Goal: Information Seeking & Learning: Learn about a topic

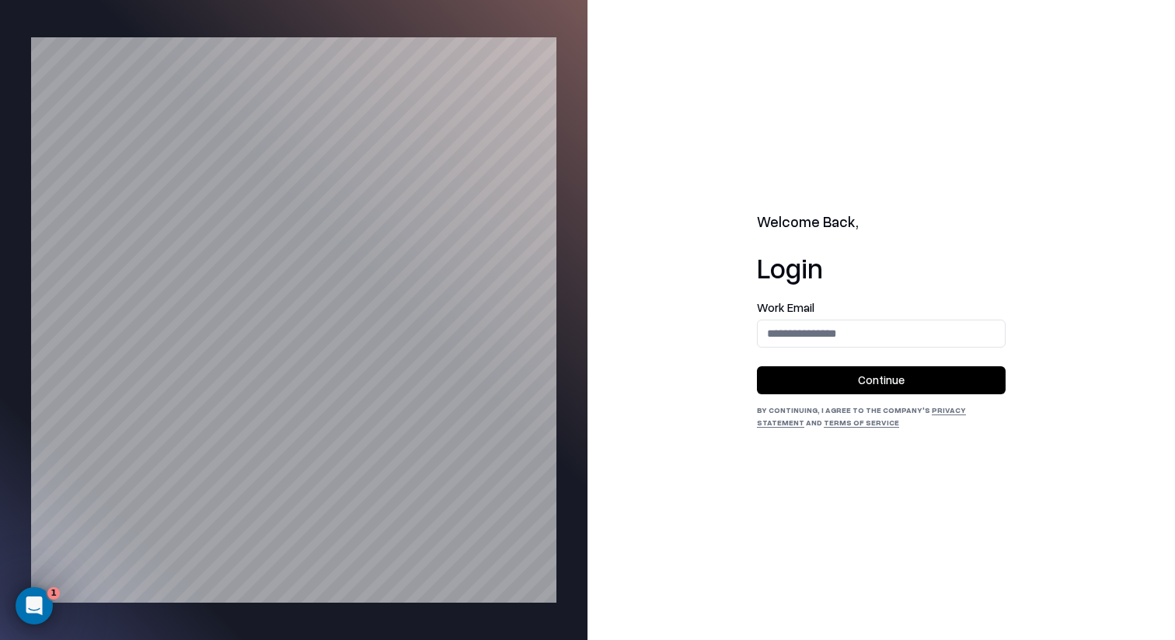
click at [825, 349] on form "Work Email Continue" at bounding box center [881, 348] width 249 height 93
click at [831, 343] on input "email" at bounding box center [881, 333] width 247 height 29
type input "**********"
click at [886, 372] on button "Continue" at bounding box center [881, 380] width 249 height 28
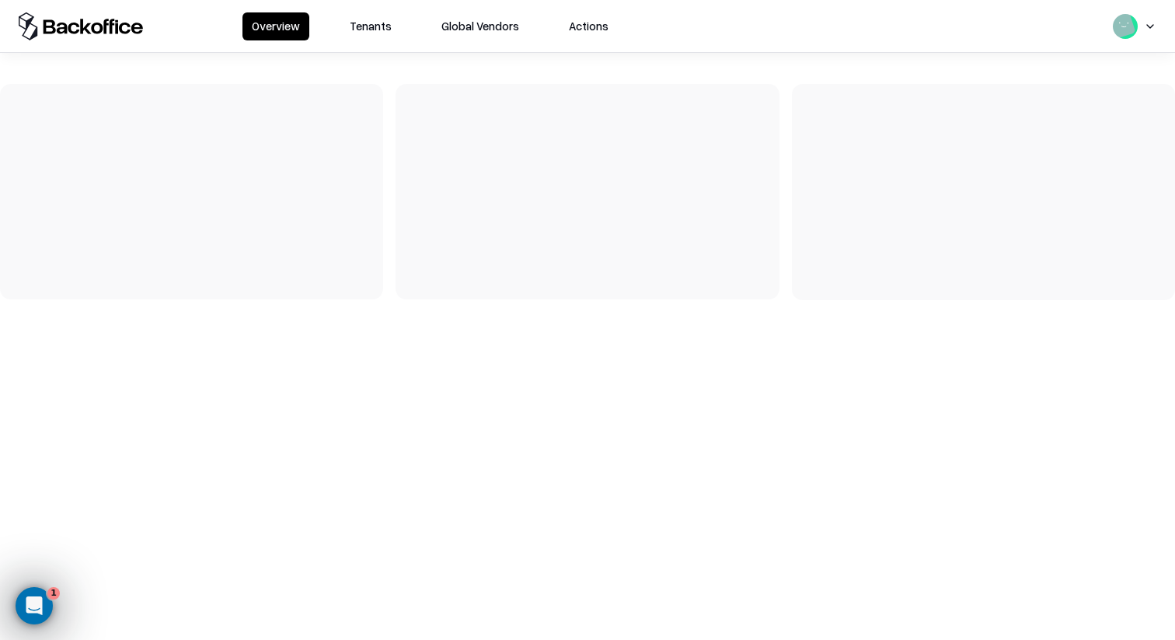
click at [372, 24] on button "Tenants" at bounding box center [370, 26] width 61 height 28
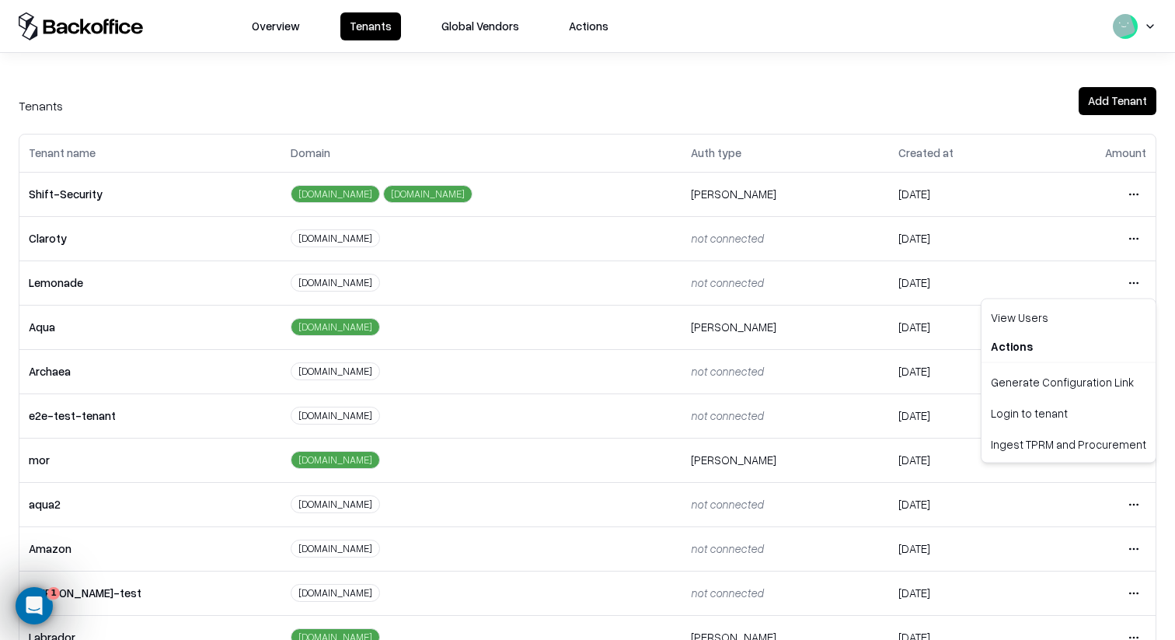
click at [1127, 286] on html "Overview Tenants Global Vendors Actions Tenants Add Tenant Tenant name Domain A…" at bounding box center [587, 320] width 1175 height 640
click at [1052, 422] on div "Login to tenant" at bounding box center [1069, 412] width 168 height 31
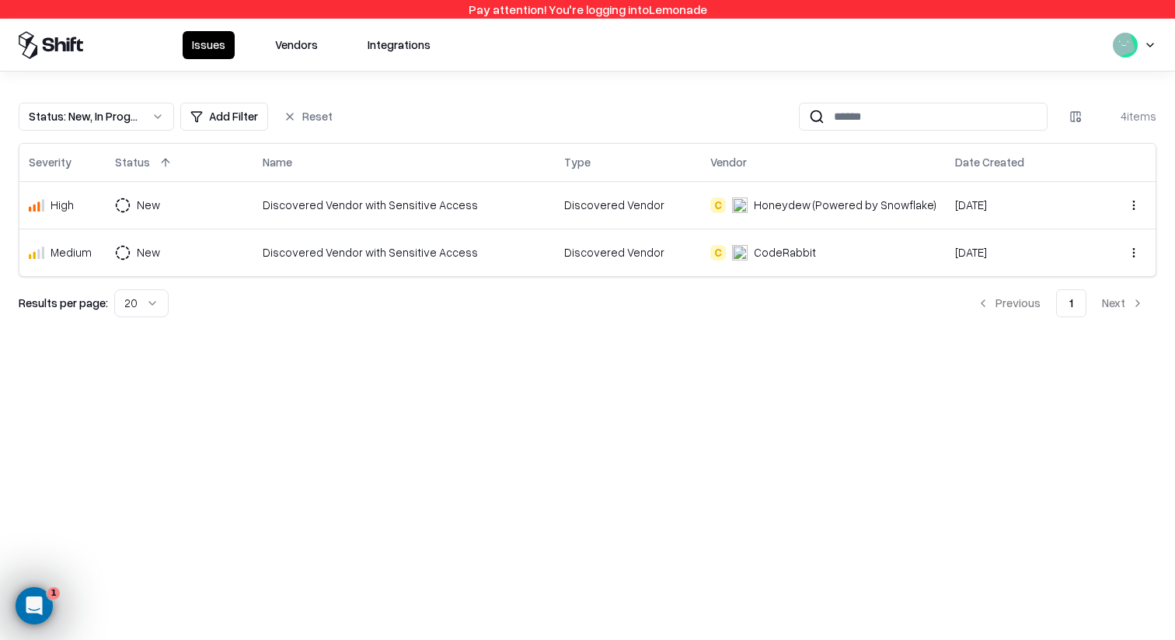
click at [288, 55] on button "Vendors" at bounding box center [296, 45] width 61 height 28
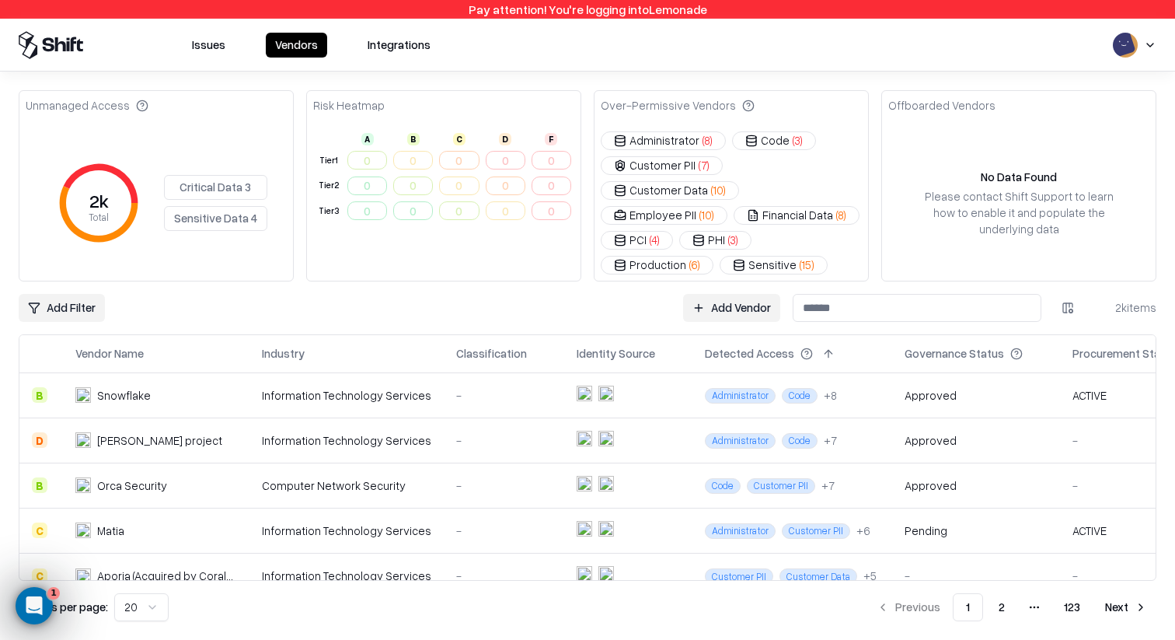
click at [407, 158] on td "0" at bounding box center [413, 161] width 46 height 26
click at [598, 294] on div "Add Filter Add Vendor 2k items" at bounding box center [588, 308] width 1138 height 28
click at [755, 294] on link "Add Vendor" at bounding box center [731, 308] width 97 height 28
click at [673, 294] on div "Add Filter Add Vendor 2k items" at bounding box center [588, 308] width 1138 height 28
click at [673, 256] on button "Production ( 6 )" at bounding box center [657, 265] width 113 height 19
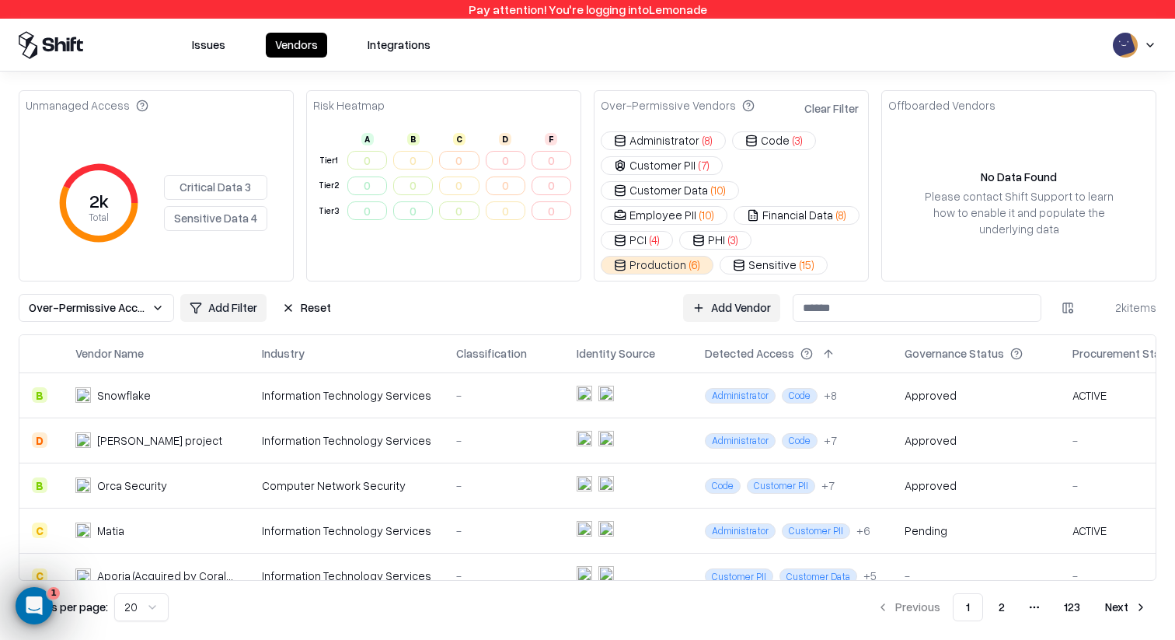
click at [673, 256] on button "Production ( 6 )" at bounding box center [657, 265] width 113 height 19
click at [755, 256] on button "Sensitive ( 15 )" at bounding box center [774, 265] width 108 height 19
click at [251, 284] on html "Pay attention! You're logging into Lemonade Issues Vendors Integrations Unmanag…" at bounding box center [587, 320] width 1175 height 640
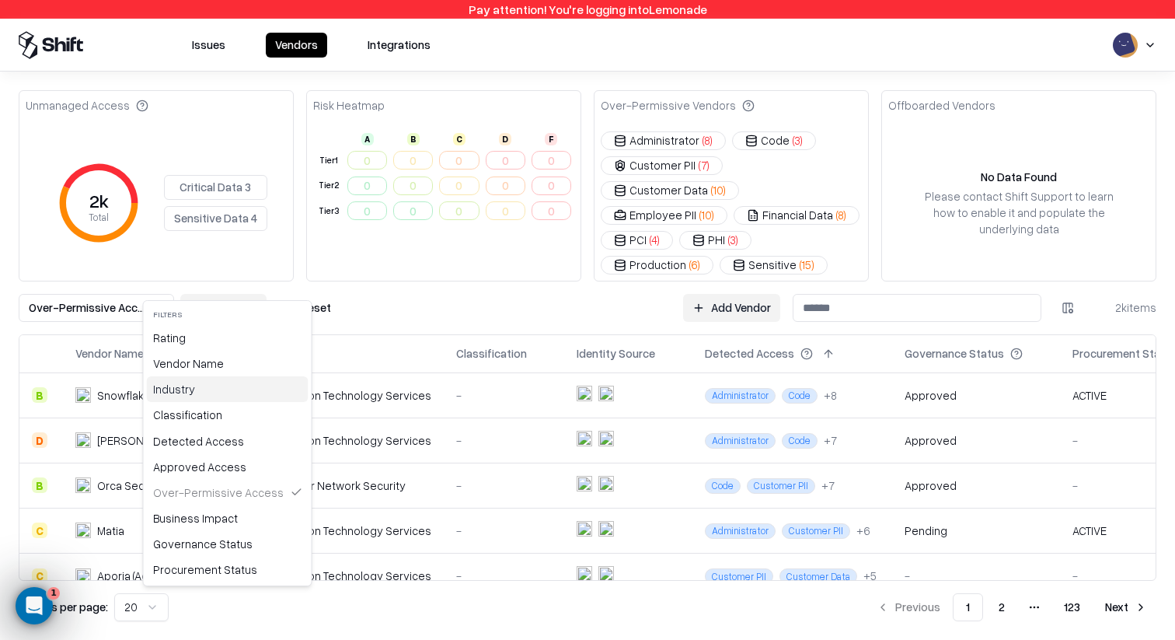
click at [220, 389] on div "Industry" at bounding box center [228, 389] width 162 height 26
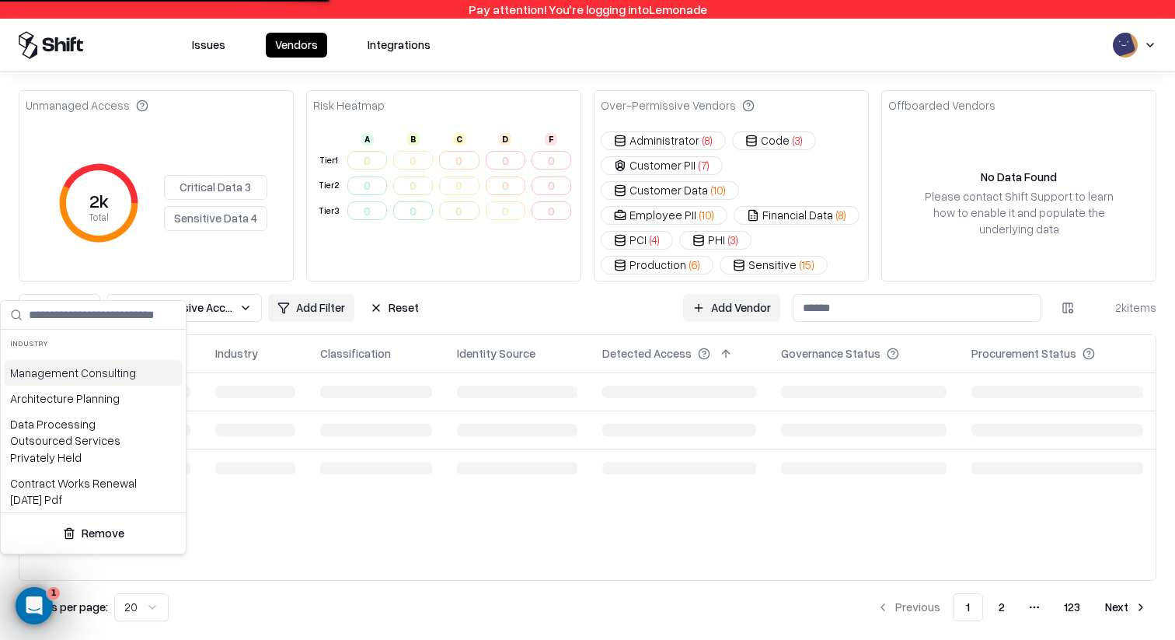
click at [248, 288] on html "Pay attention! You're logging into Lemonade Issues Vendors Integrations Unmanag…" at bounding box center [587, 320] width 1175 height 640
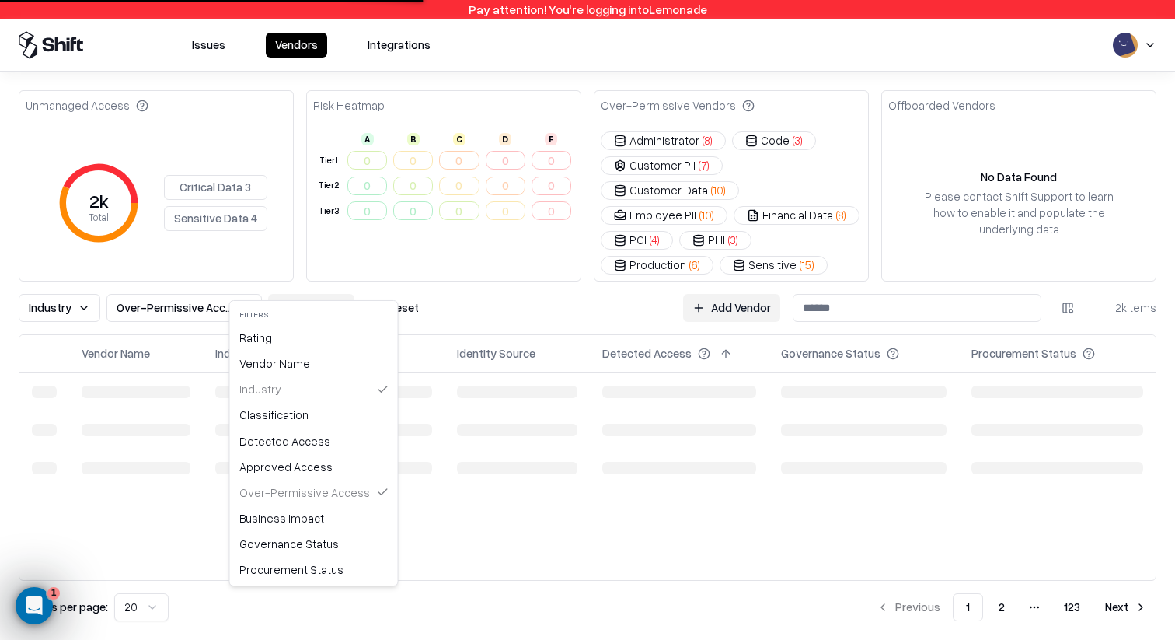
click at [293, 289] on html "Pay attention! You're logging into Lemonade Issues Vendors Integrations Unmanag…" at bounding box center [587, 320] width 1175 height 640
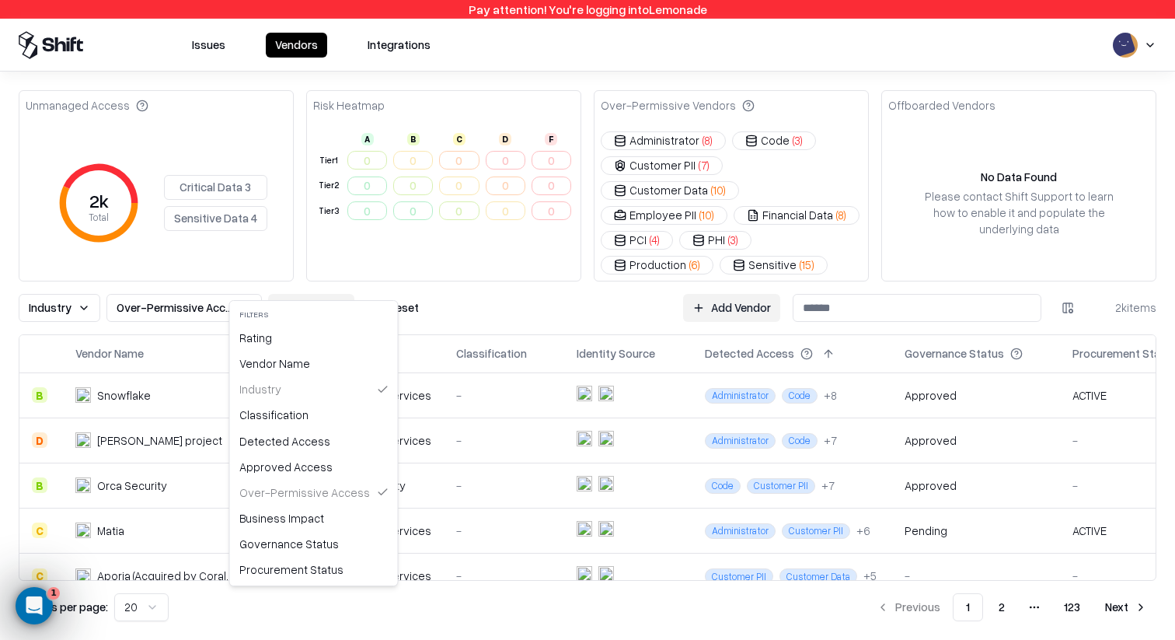
click at [218, 273] on html "Pay attention! You're logging into Lemonade Issues Vendors Integrations Unmanag…" at bounding box center [587, 320] width 1175 height 640
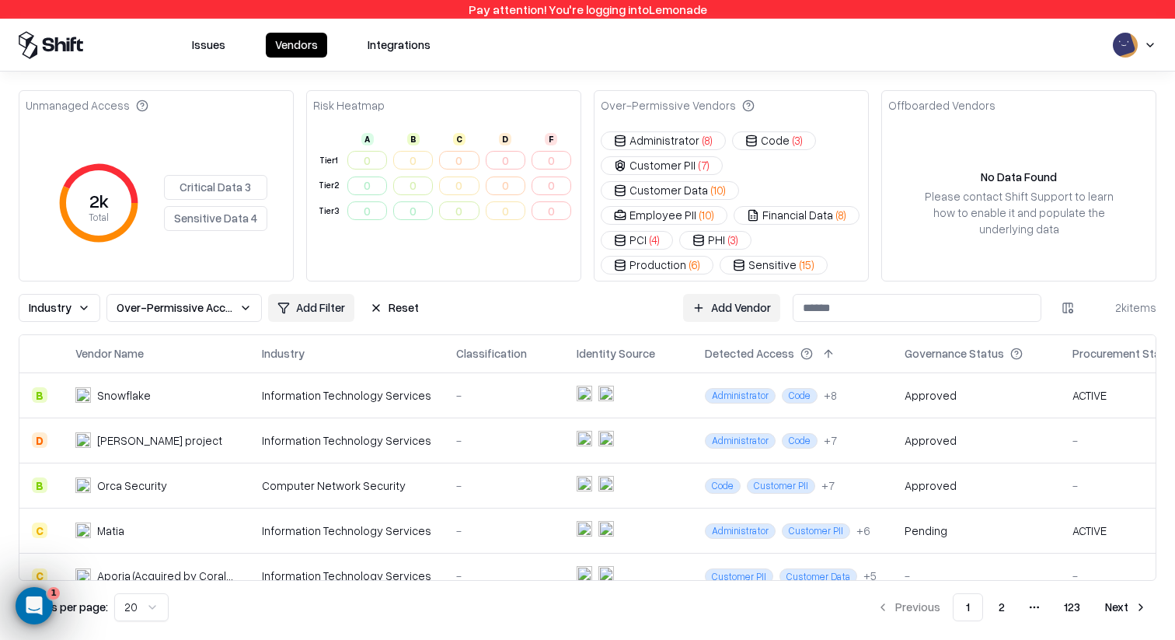
click at [177, 299] on span "Over-Permissive Access" at bounding box center [175, 307] width 117 height 16
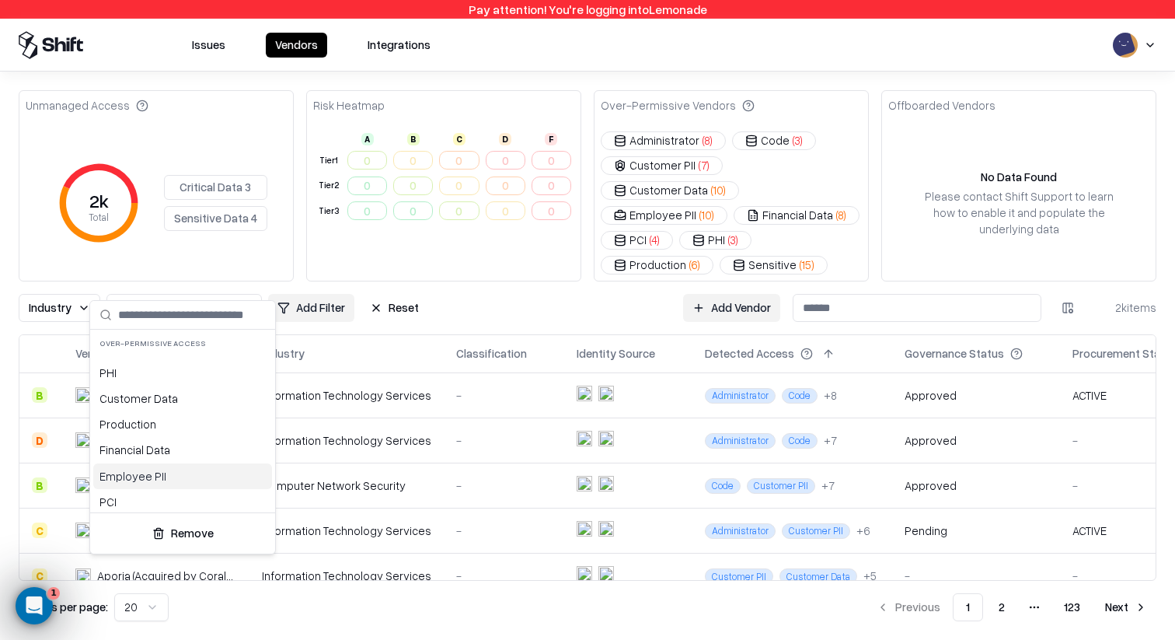
click at [192, 538] on button "Remove" at bounding box center [182, 533] width 173 height 28
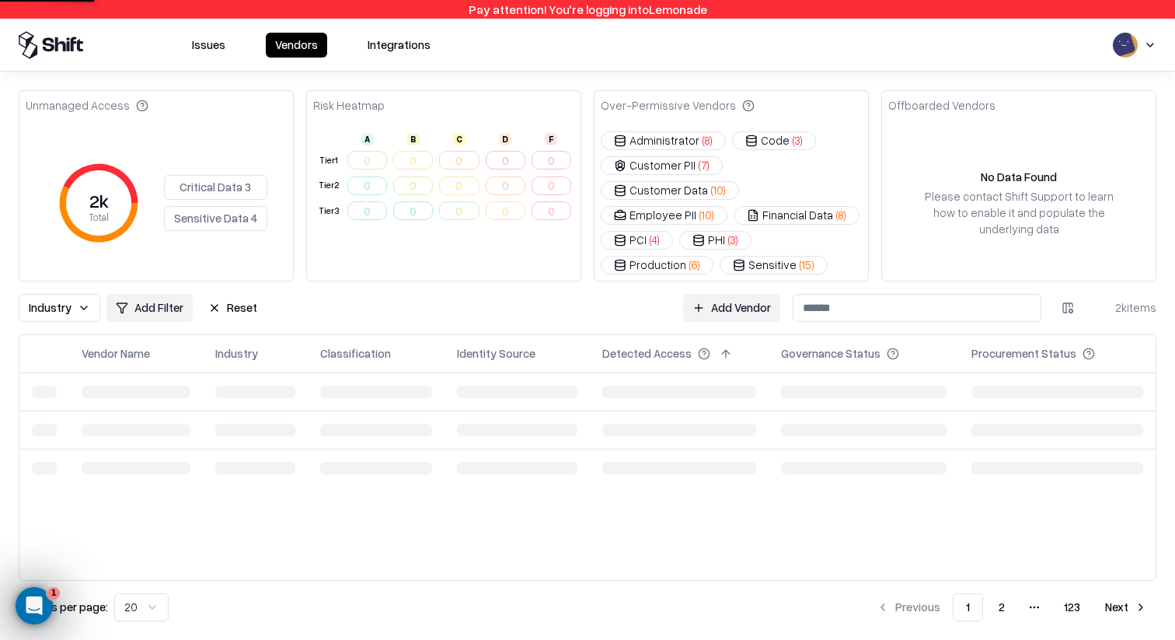
click at [93, 294] on button "Industry" at bounding box center [60, 308] width 82 height 28
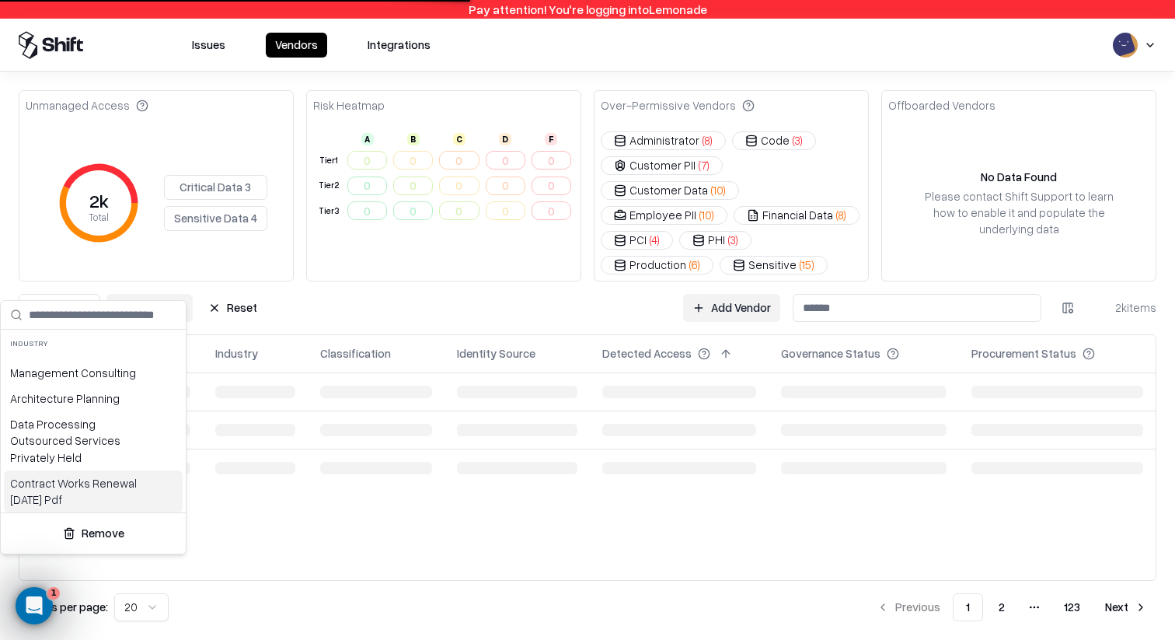
click at [106, 530] on button "Remove" at bounding box center [93, 533] width 173 height 28
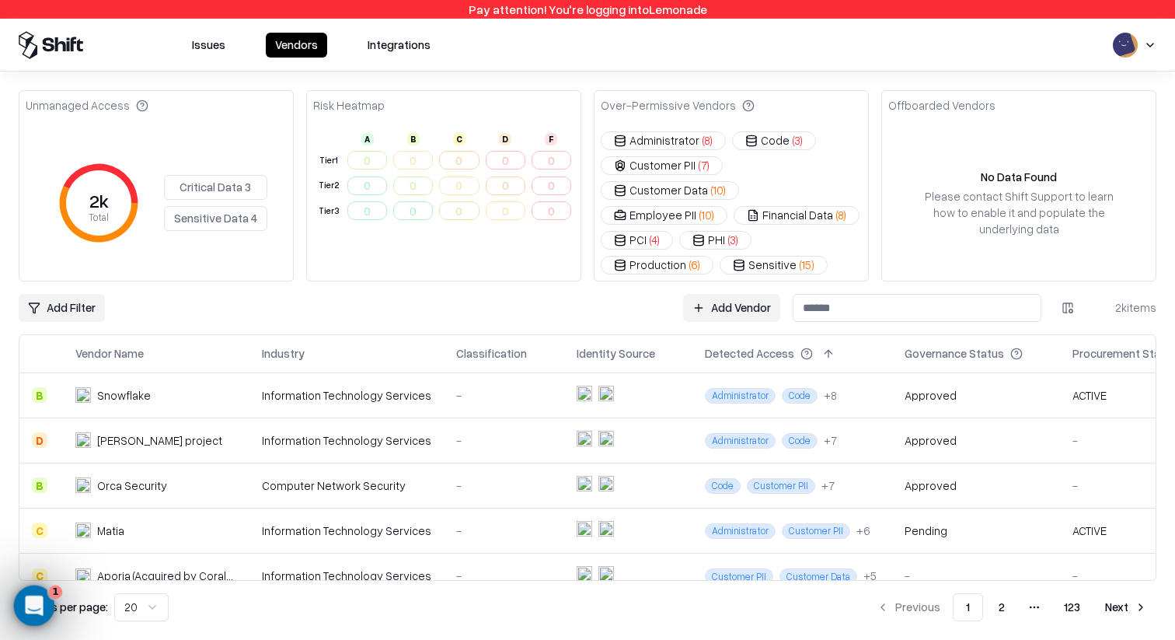
click at [51, 593] on span "1" at bounding box center [56, 592] width 14 height 14
click at [45, 604] on div "Open Intercom Messenger" at bounding box center [31, 603] width 51 height 51
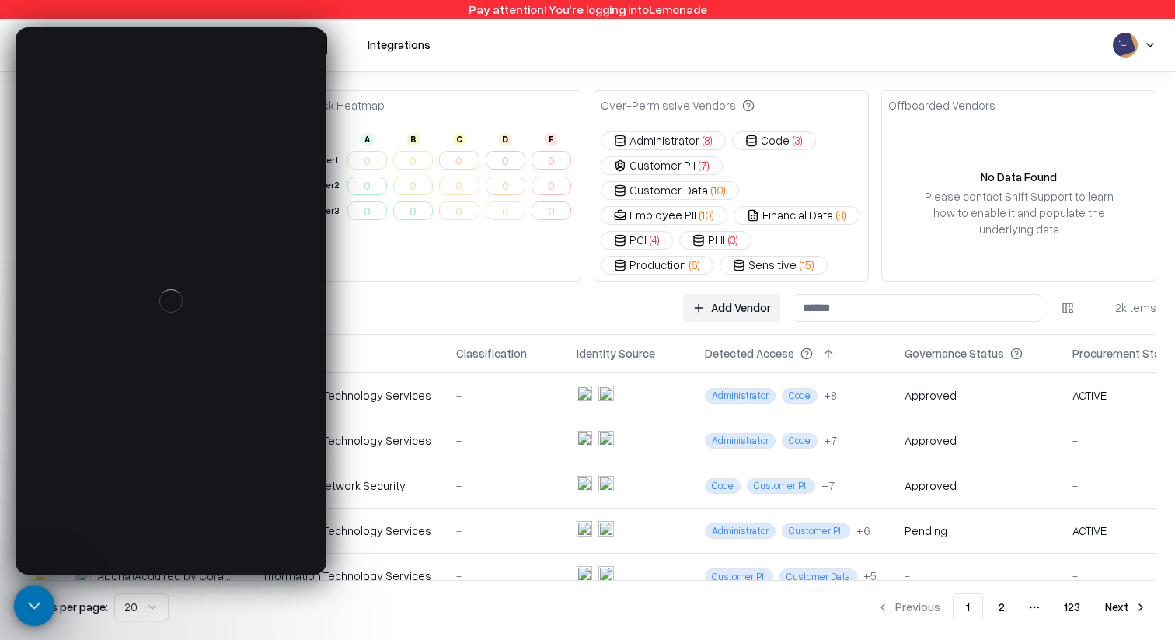
click at [44, 604] on div "Close Intercom Messenger" at bounding box center [31, 603] width 37 height 37
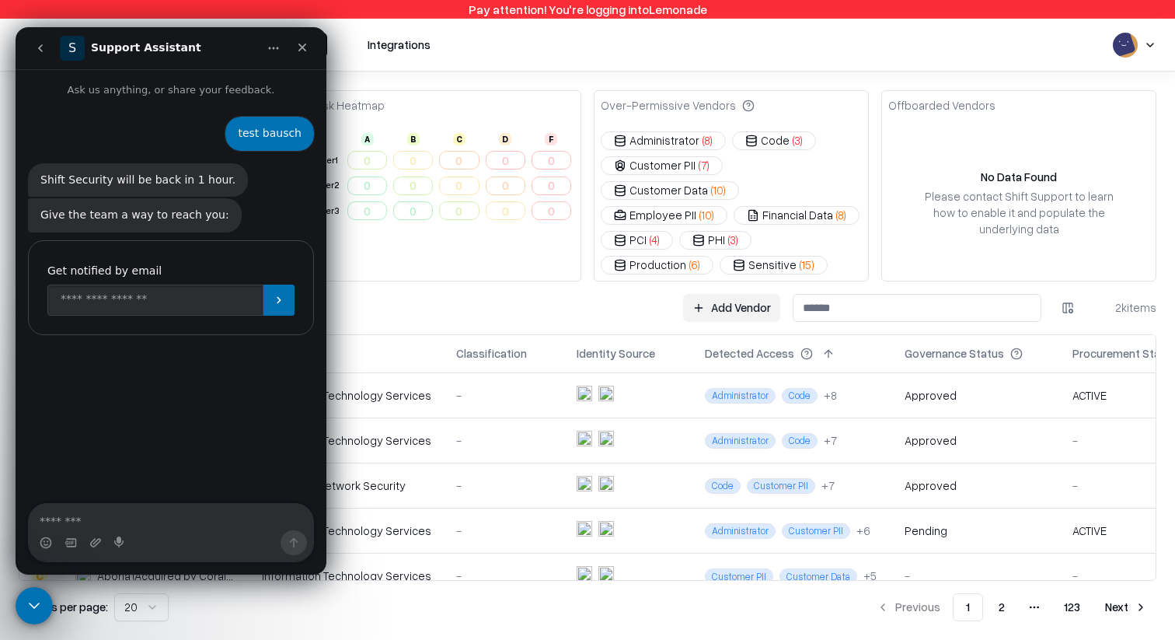
click at [477, 294] on div "Add Filter Add Vendor 2k items" at bounding box center [588, 308] width 1138 height 28
click at [309, 50] on div "Close" at bounding box center [302, 47] width 28 height 28
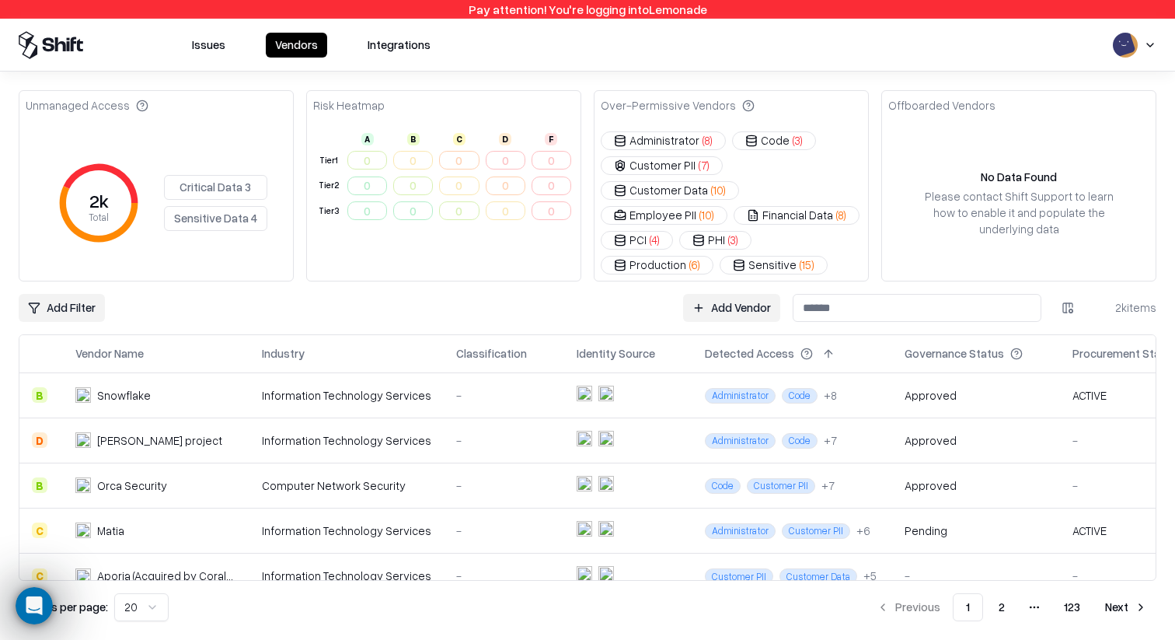
click at [86, 274] on html "Pay attention! You're logging into Lemonade Issues Vendors Integrations Unmanag…" at bounding box center [587, 320] width 1175 height 640
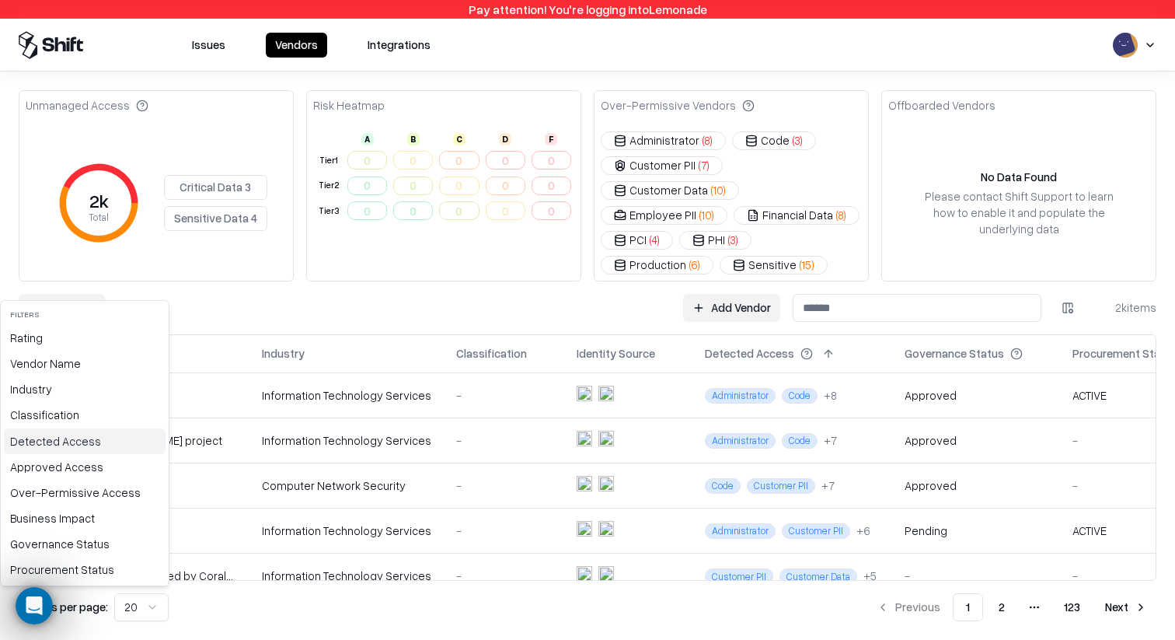
click at [95, 443] on div "Detected Access" at bounding box center [85, 441] width 162 height 26
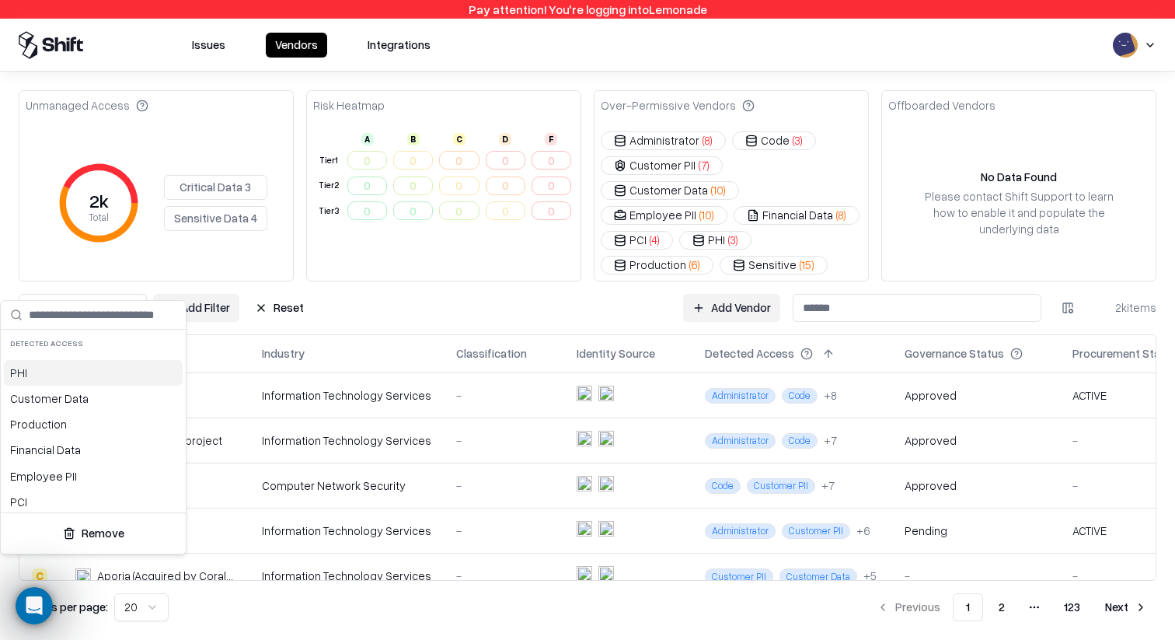
click at [207, 290] on html "Pay attention! You're logging into Lemonade Issues Vendors Integrations Unmanag…" at bounding box center [587, 320] width 1175 height 640
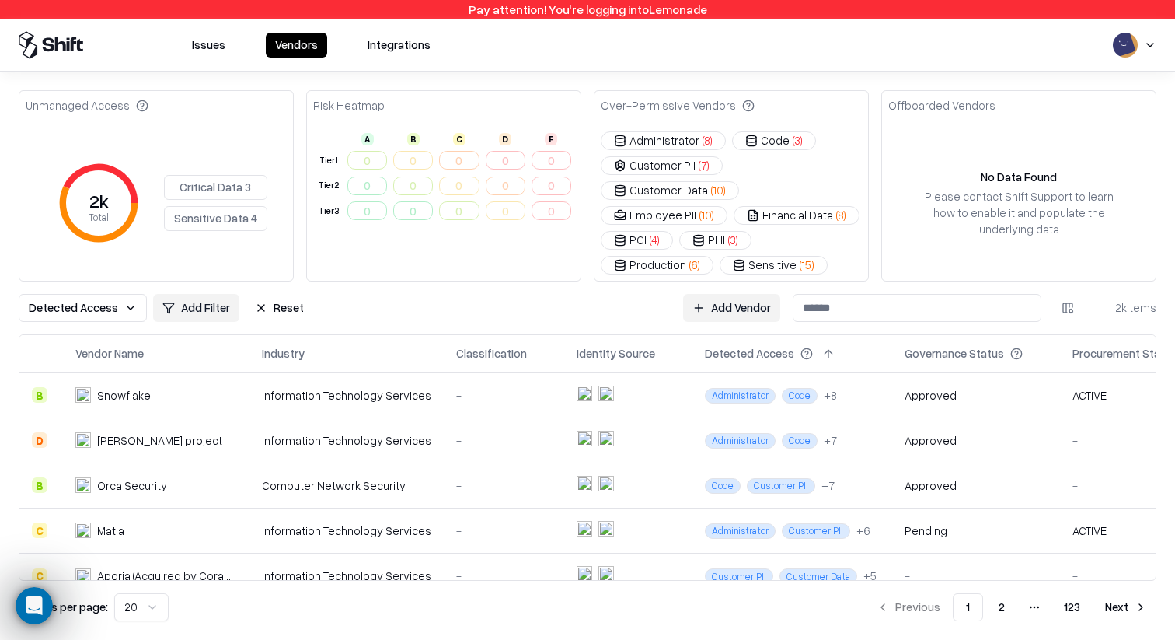
click at [141, 294] on button "Detected Access" at bounding box center [83, 308] width 128 height 28
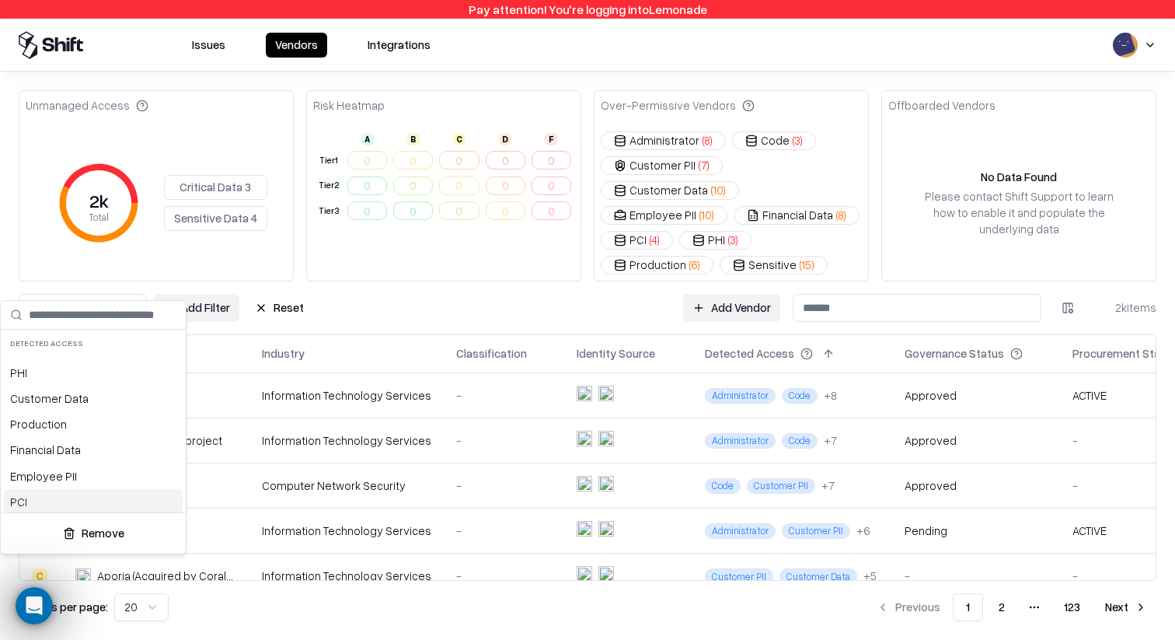
click at [78, 537] on button "Remove" at bounding box center [93, 533] width 173 height 28
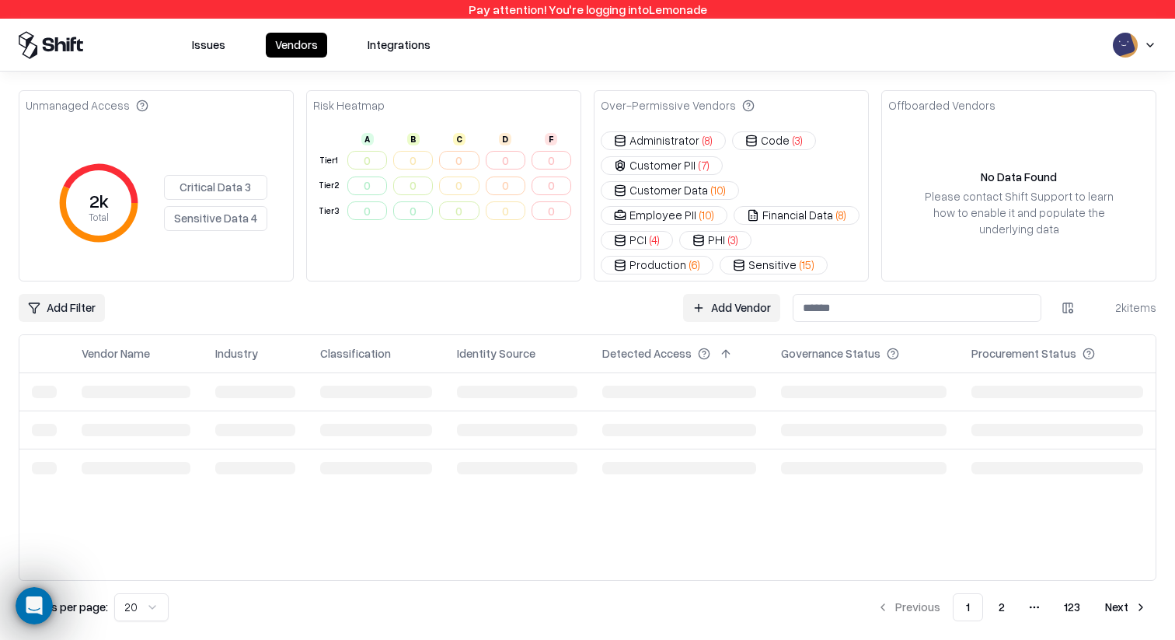
click at [71, 273] on html "Pay attention! You're logging into Lemonade Issues Vendors Integrations Unmanag…" at bounding box center [587, 320] width 1175 height 640
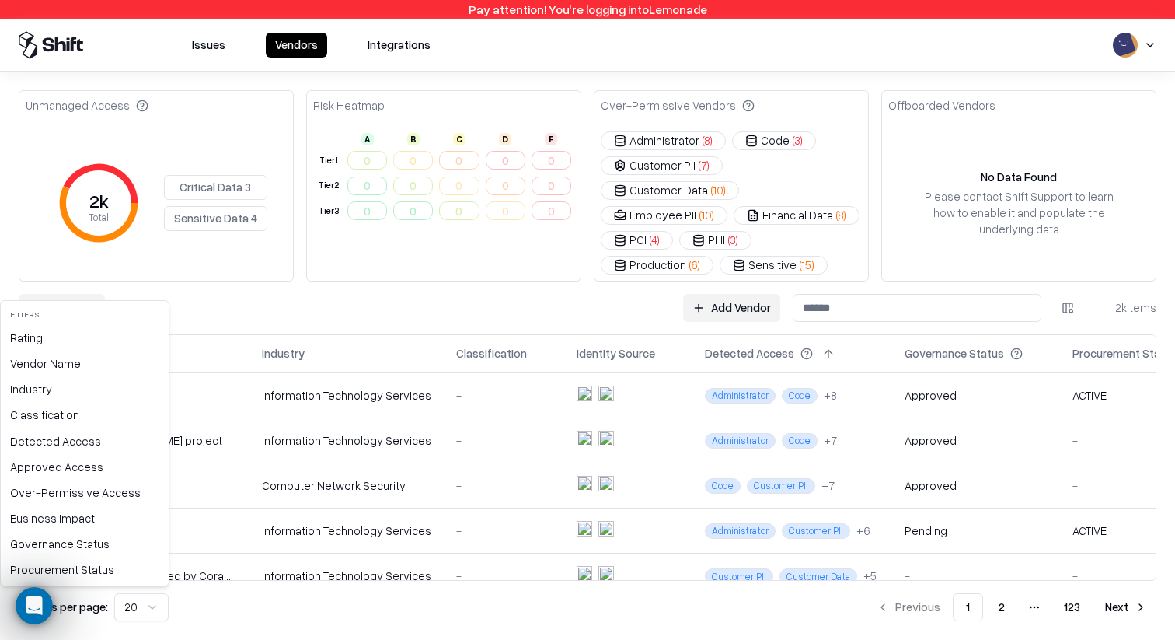
click at [581, 344] on html "Pay attention! You're logging into Lemonade Issues Vendors Integrations Unmanag…" at bounding box center [587, 320] width 1175 height 640
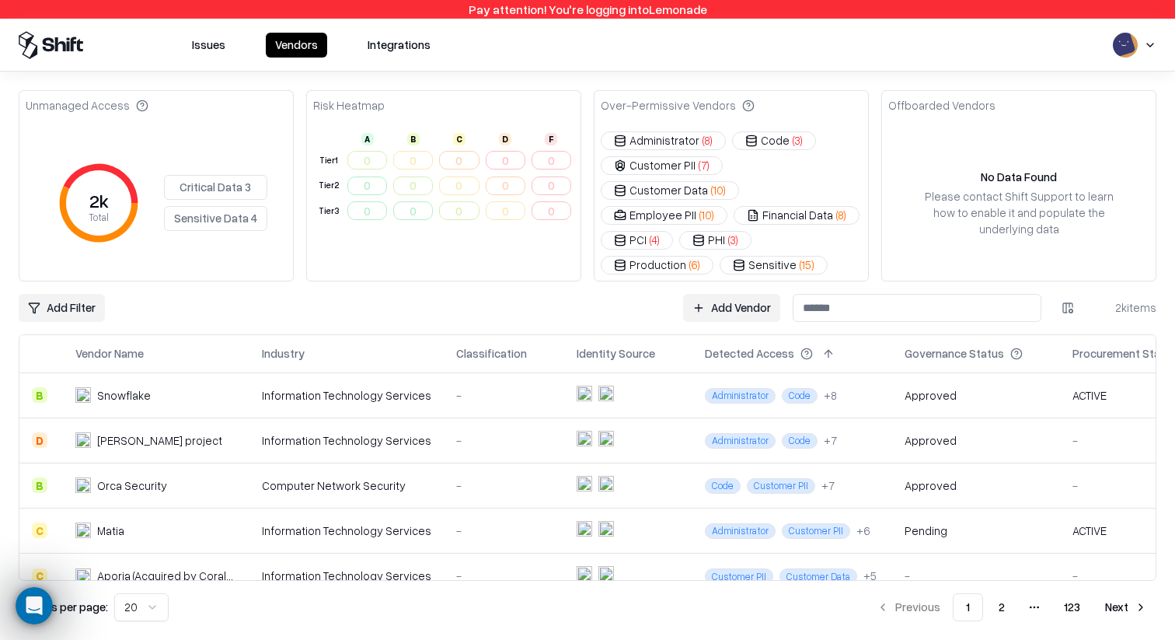
click at [662, 344] on button at bounding box center [671, 353] width 19 height 19
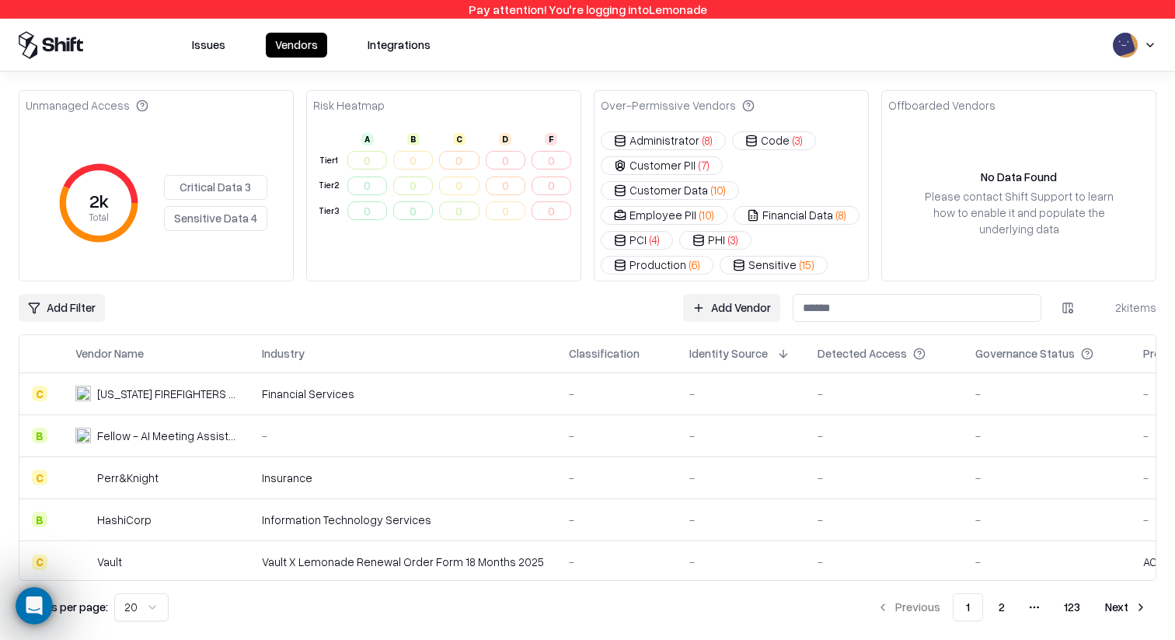
click at [774, 344] on button at bounding box center [783, 353] width 19 height 19
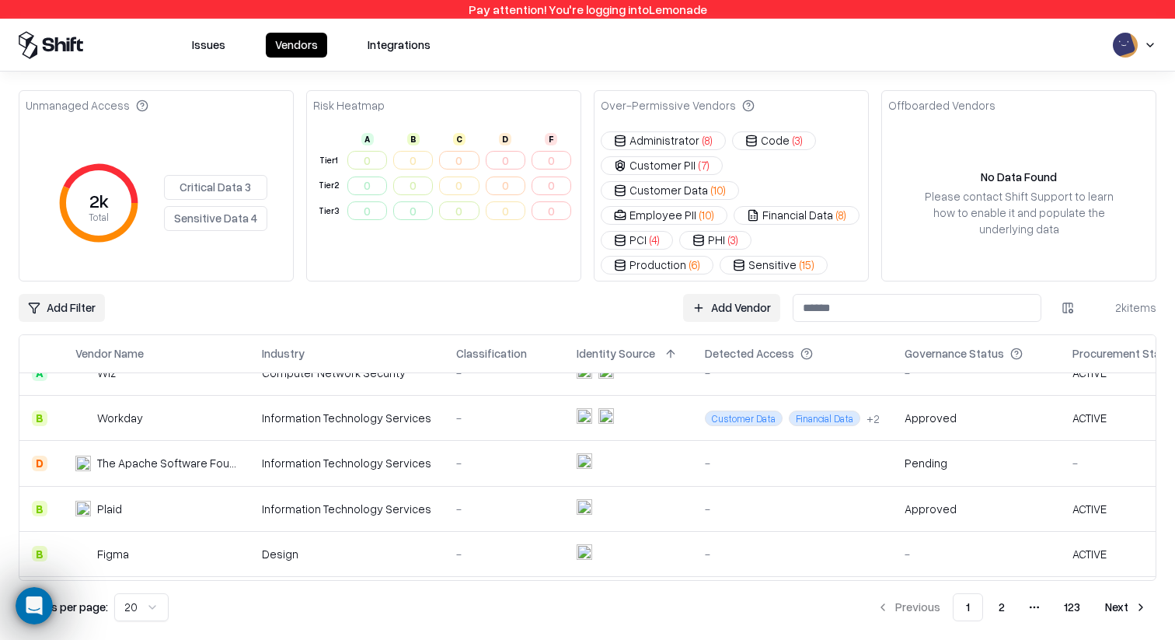
scroll to position [671, 0]
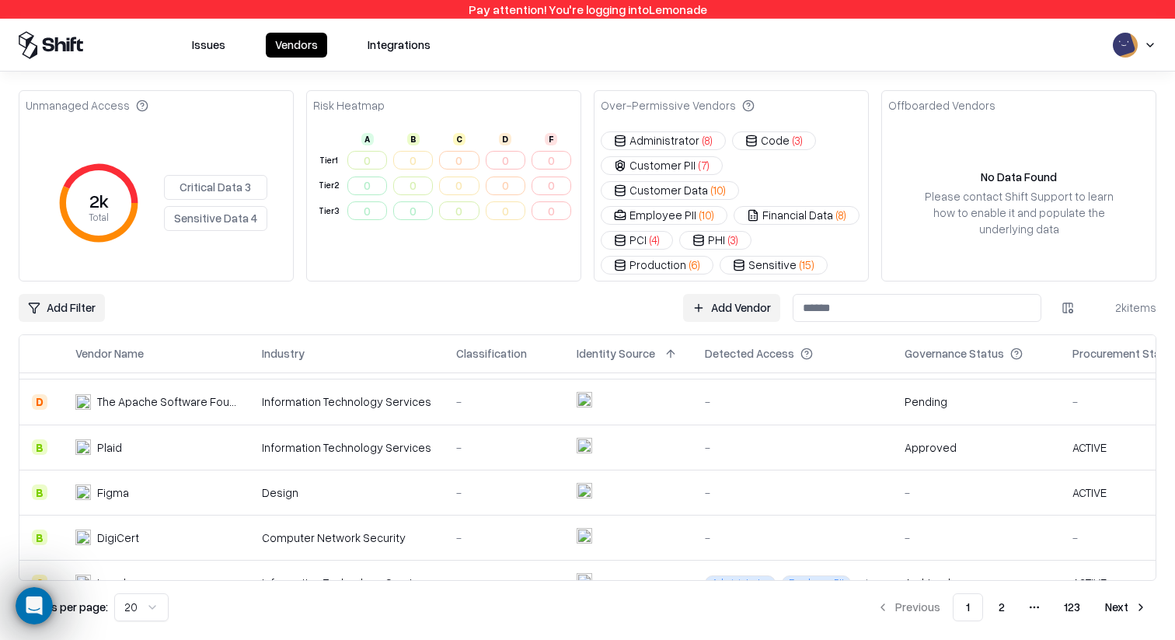
click at [1133, 611] on button "Next" at bounding box center [1126, 607] width 61 height 28
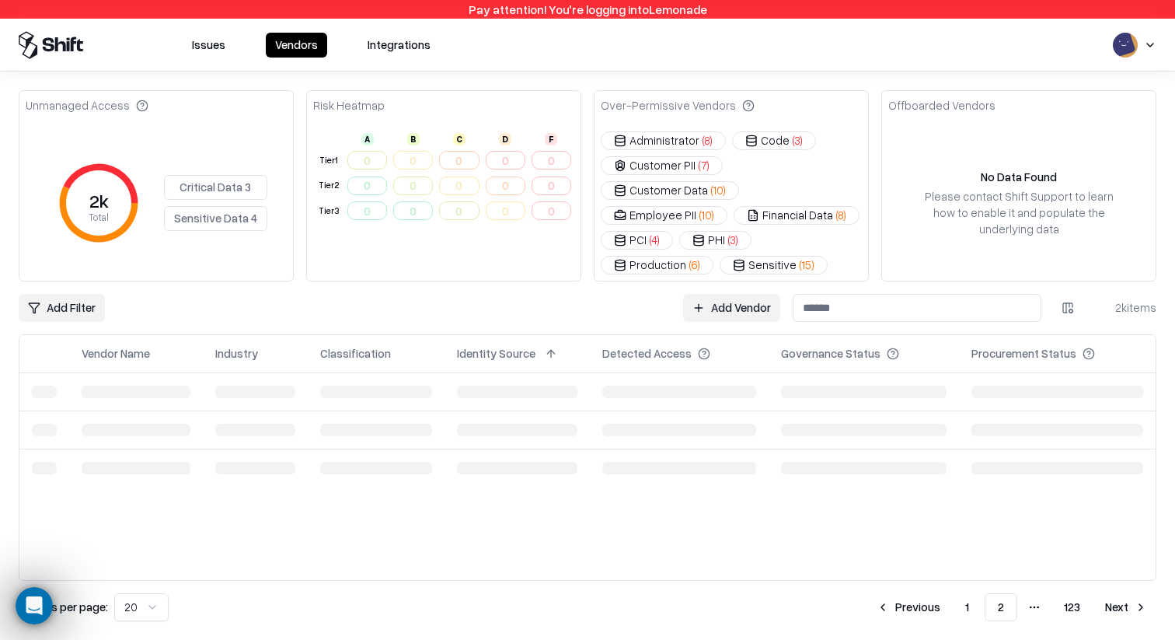
scroll to position [0, 0]
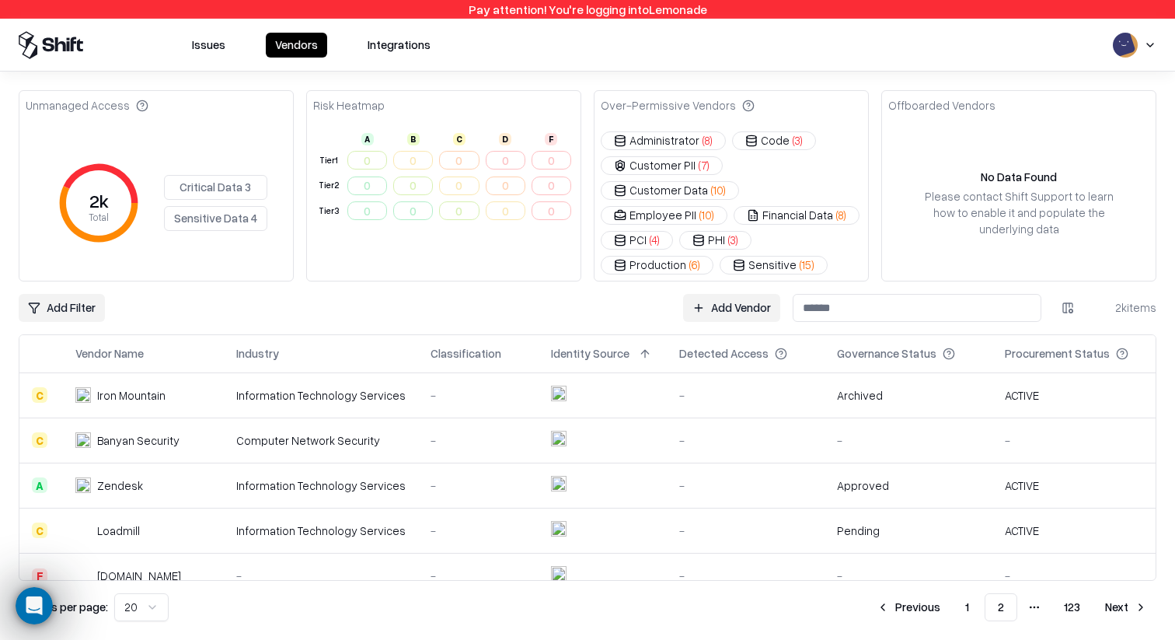
scroll to position [671, 0]
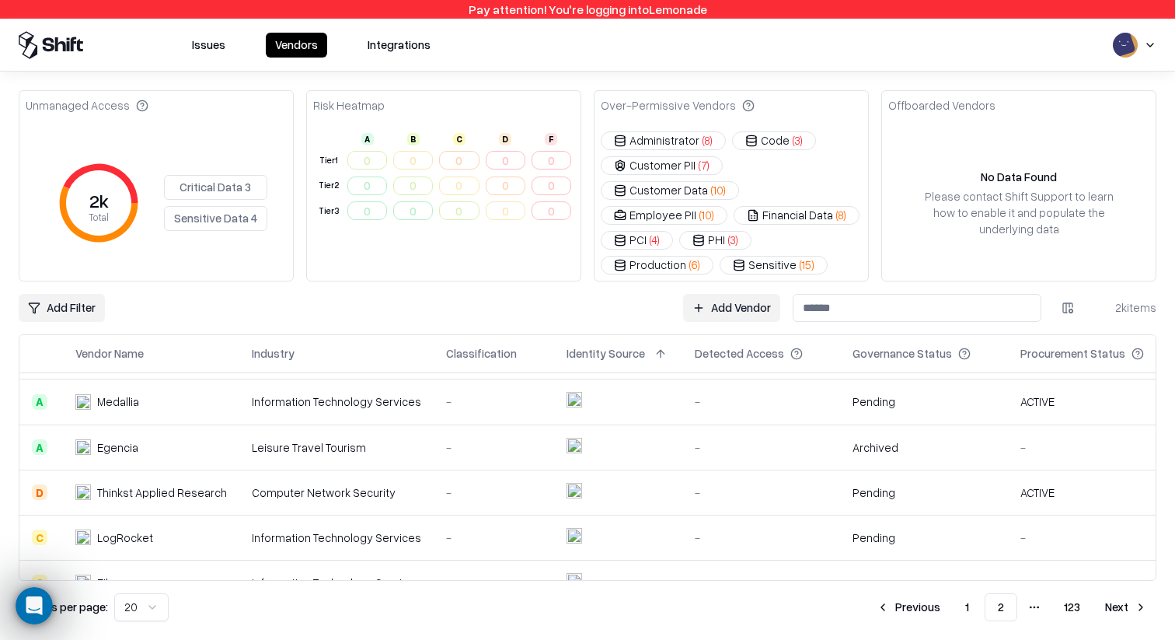
click at [1135, 603] on button "Next" at bounding box center [1126, 607] width 61 height 28
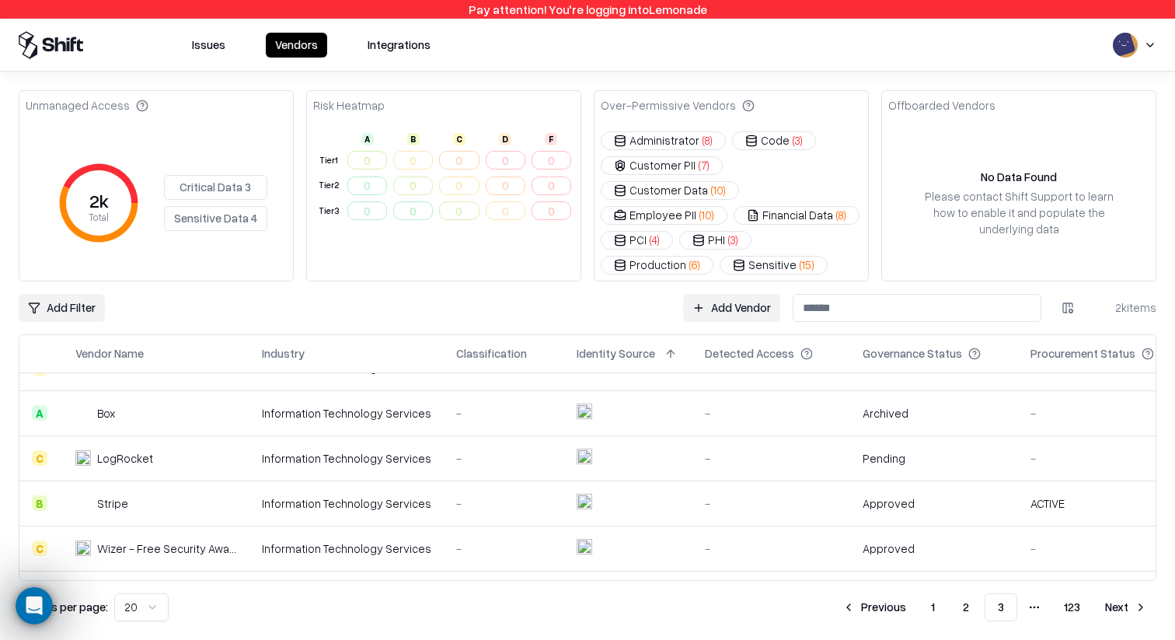
scroll to position [671, 0]
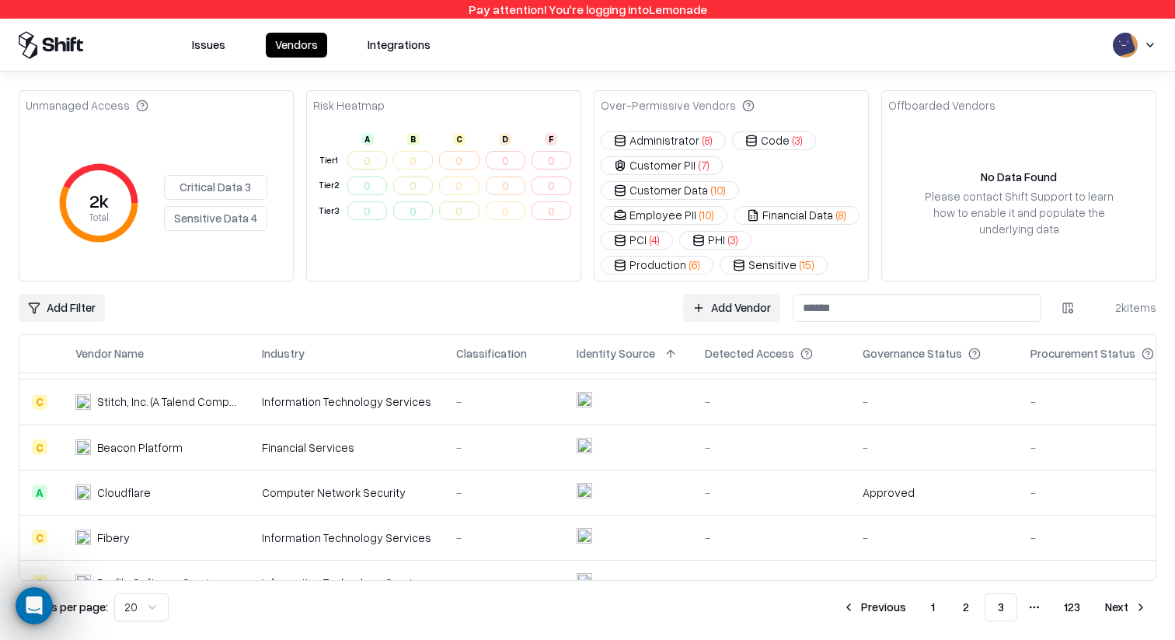
click at [1109, 602] on button "Next" at bounding box center [1126, 607] width 61 height 28
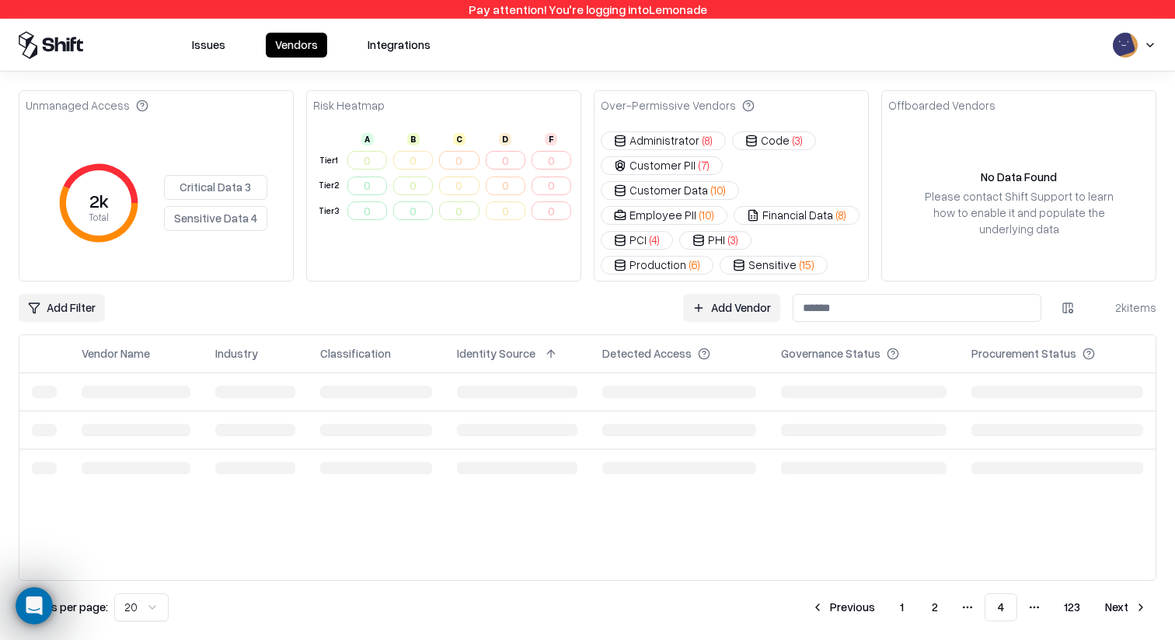
scroll to position [0, 0]
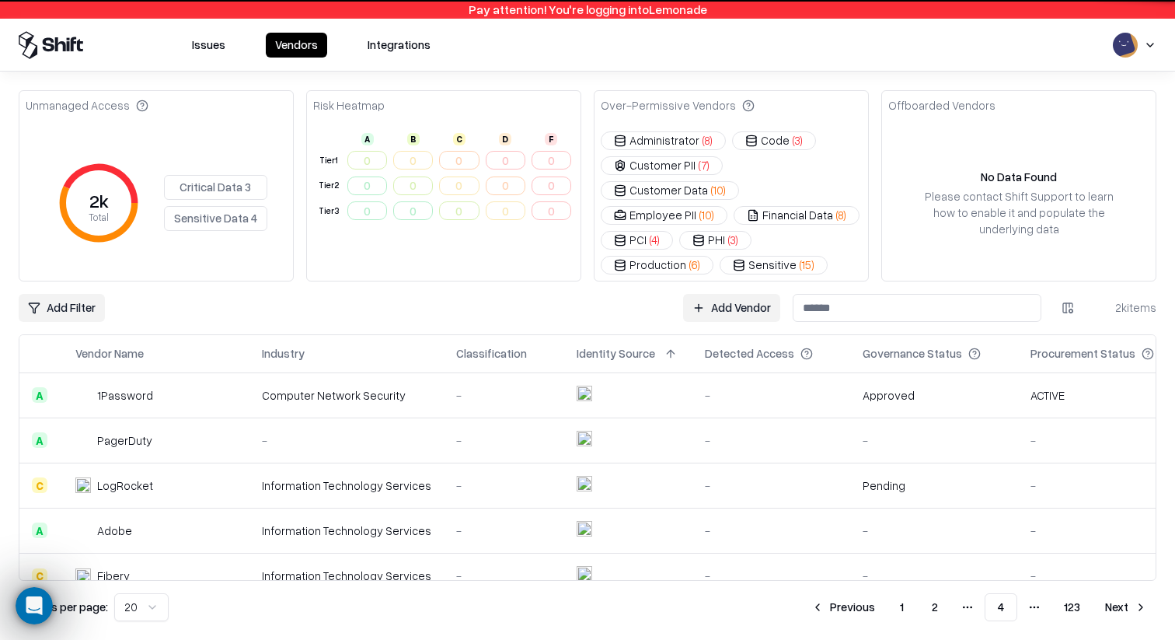
scroll to position [671, 0]
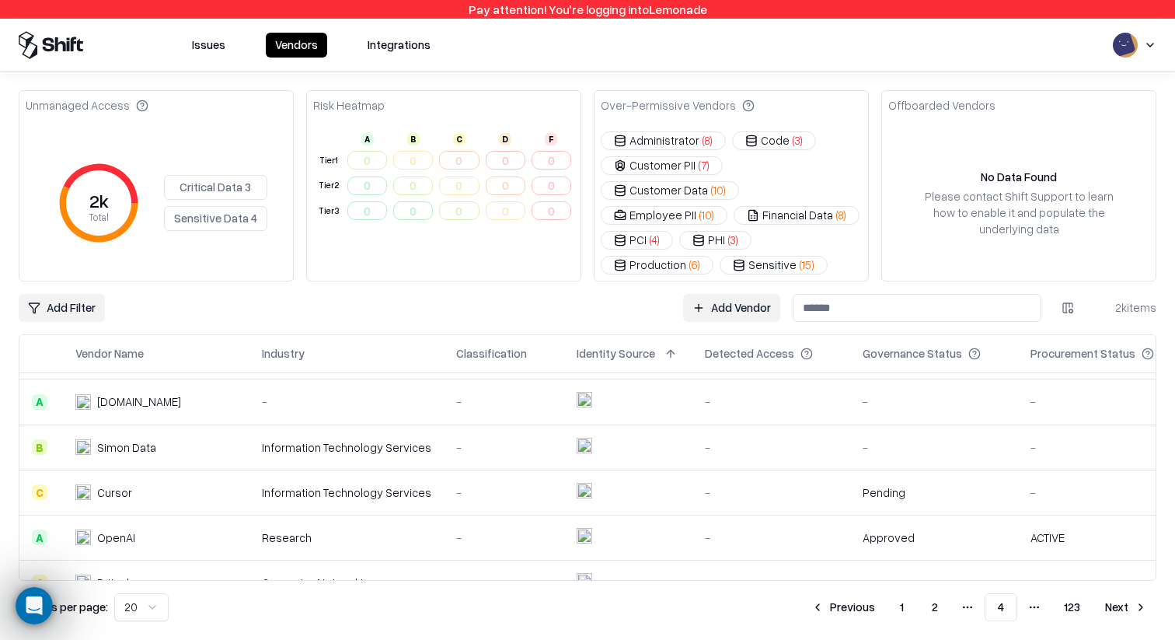
click at [1154, 602] on button "Next" at bounding box center [1126, 607] width 61 height 28
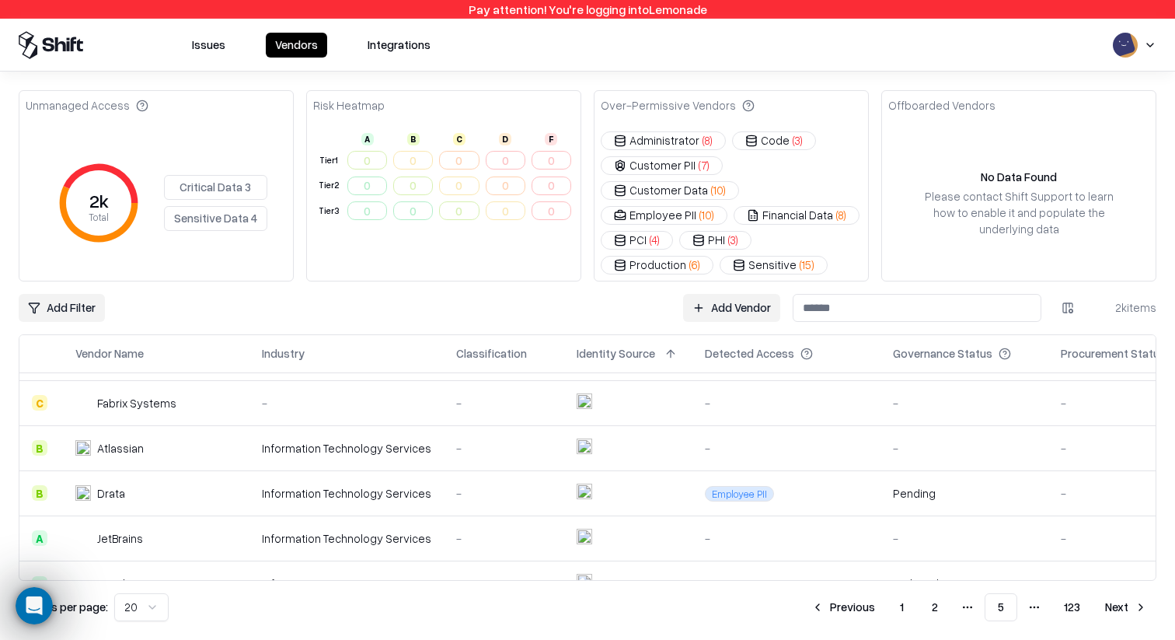
scroll to position [671, 0]
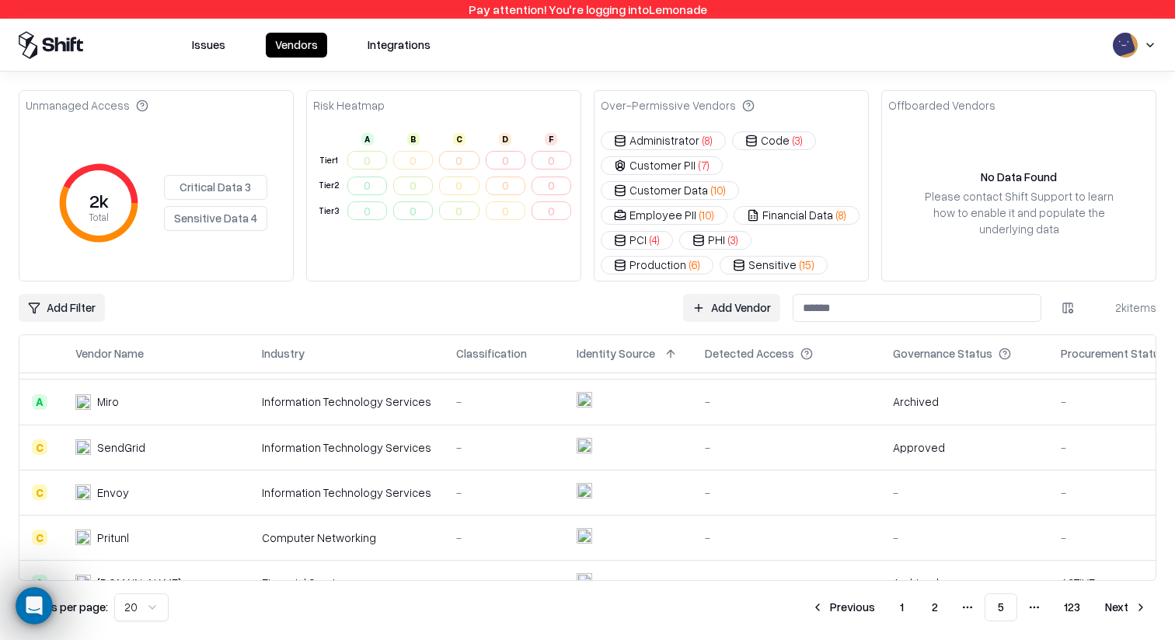
click at [1130, 613] on button "Next" at bounding box center [1126, 607] width 61 height 28
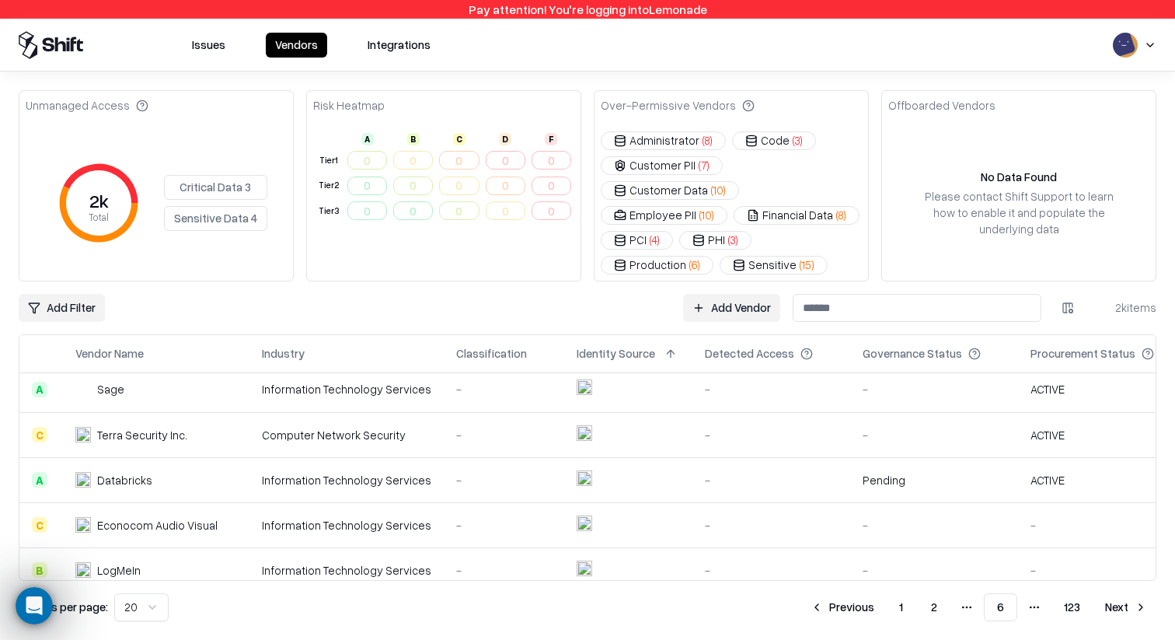
scroll to position [671, 0]
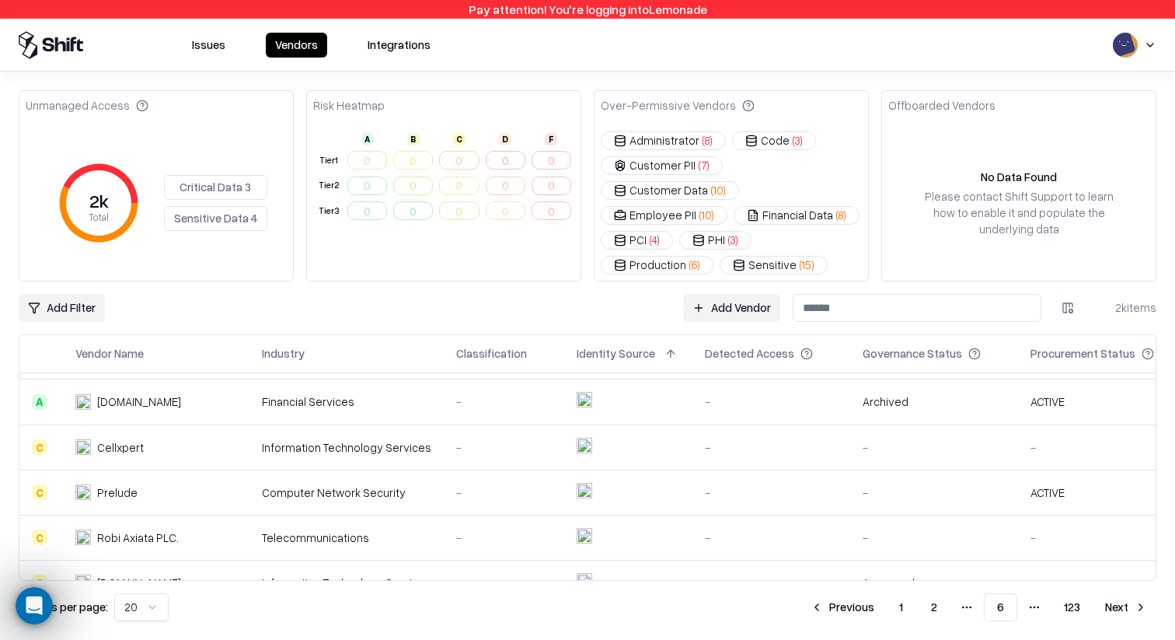
click at [1109, 599] on button "Next" at bounding box center [1126, 607] width 61 height 28
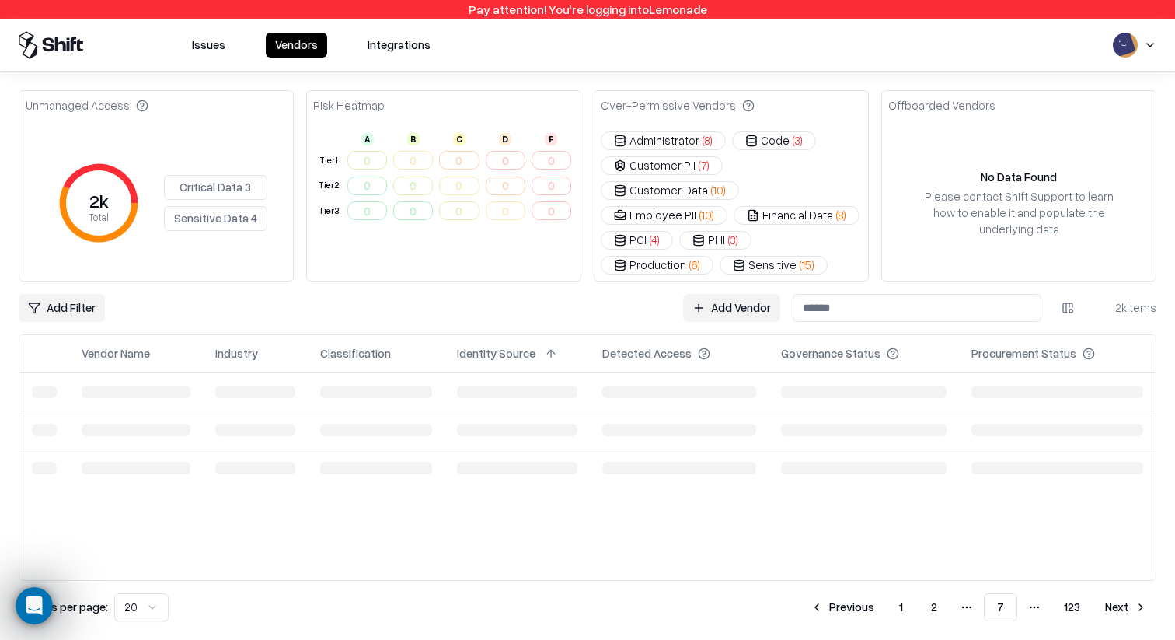
scroll to position [0, 0]
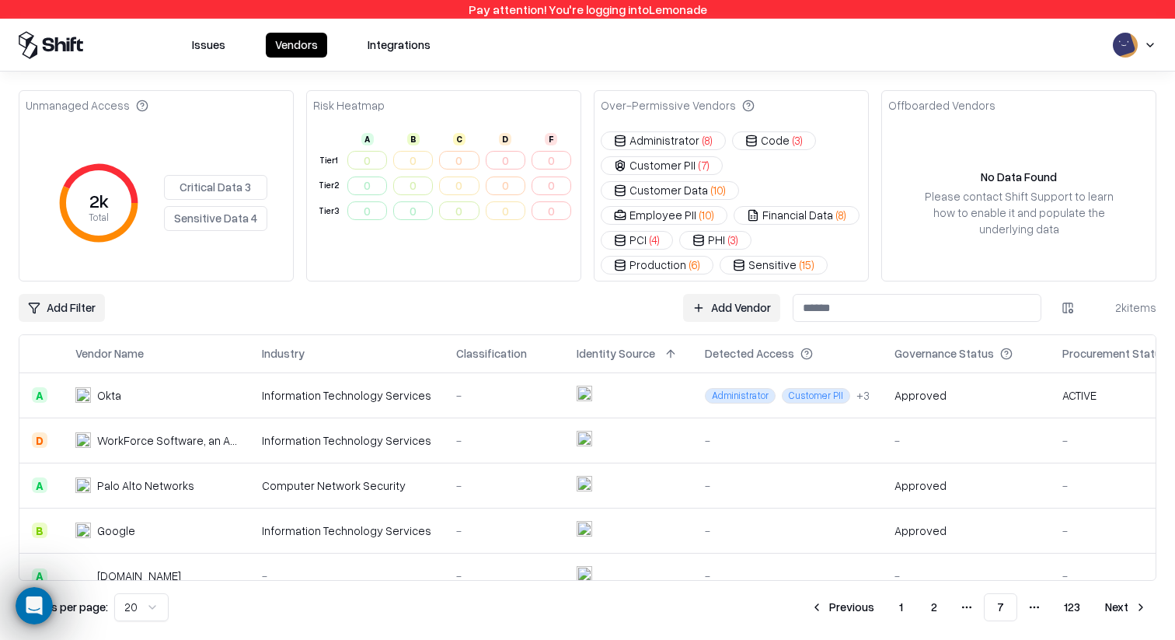
scroll to position [671, 0]
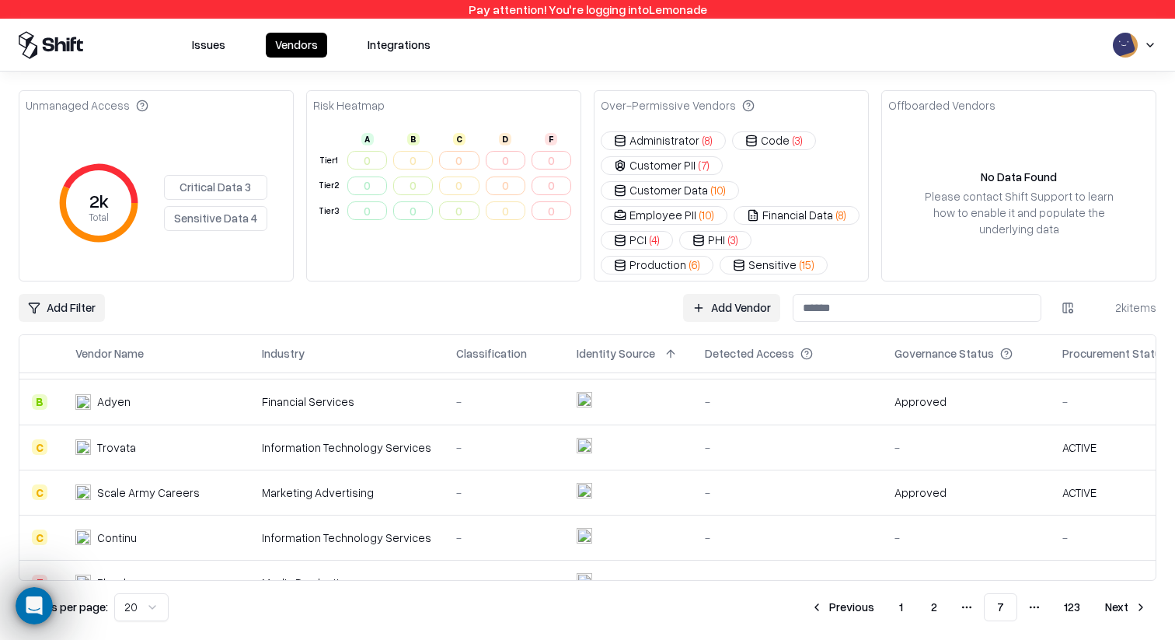
click at [906, 602] on button "1" at bounding box center [901, 607] width 29 height 28
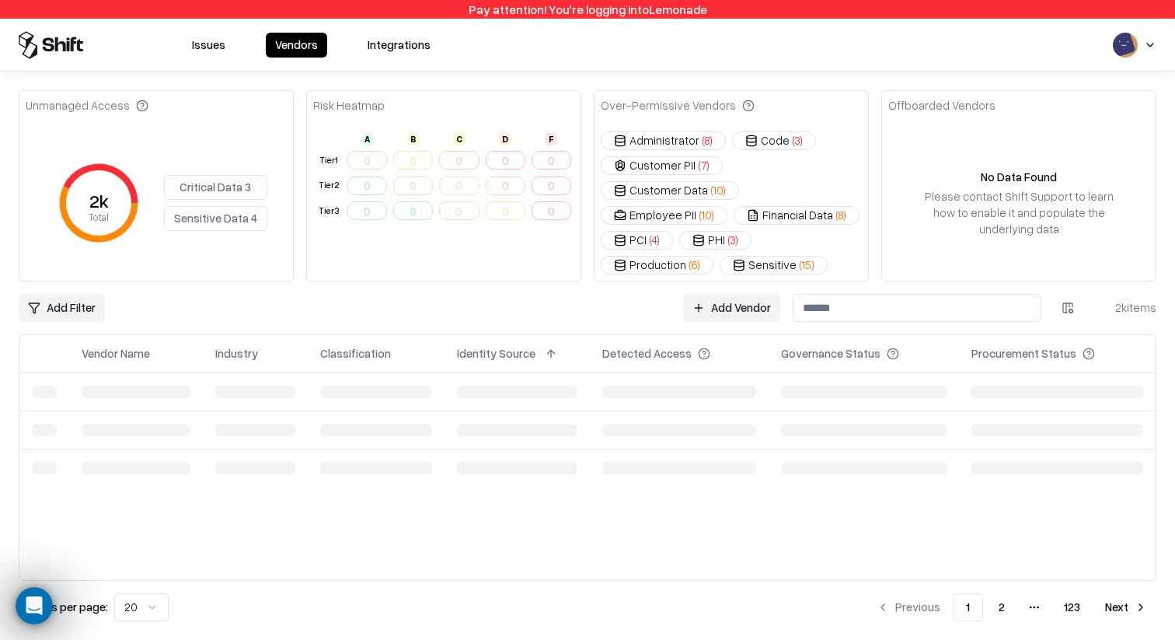
scroll to position [0, 0]
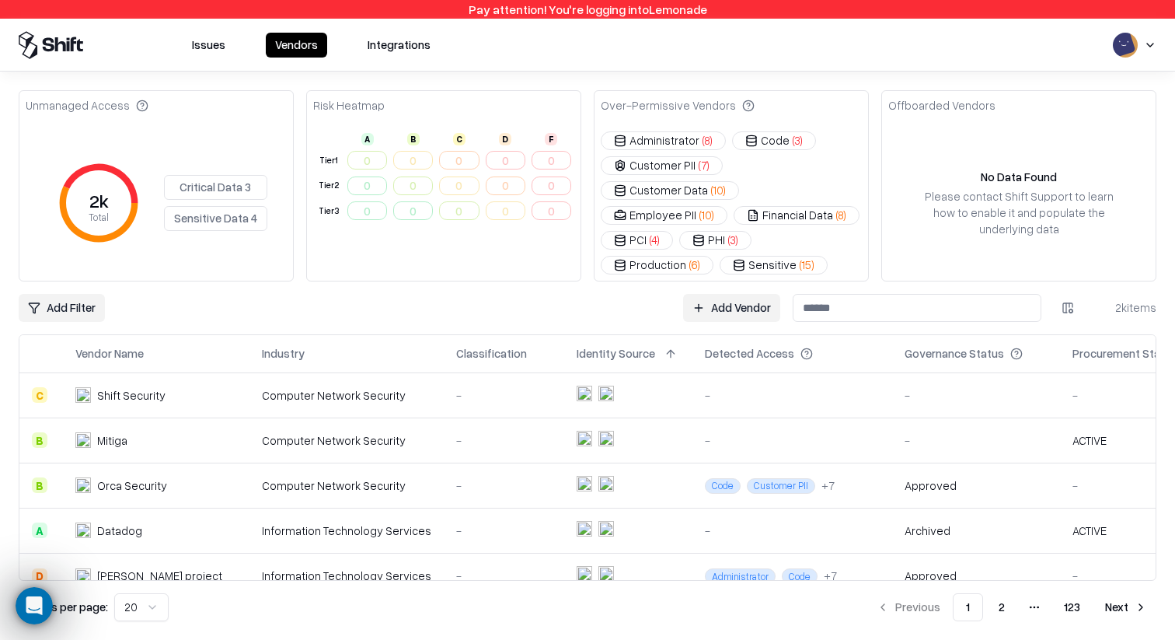
click at [665, 508] on td at bounding box center [628, 530] width 128 height 45
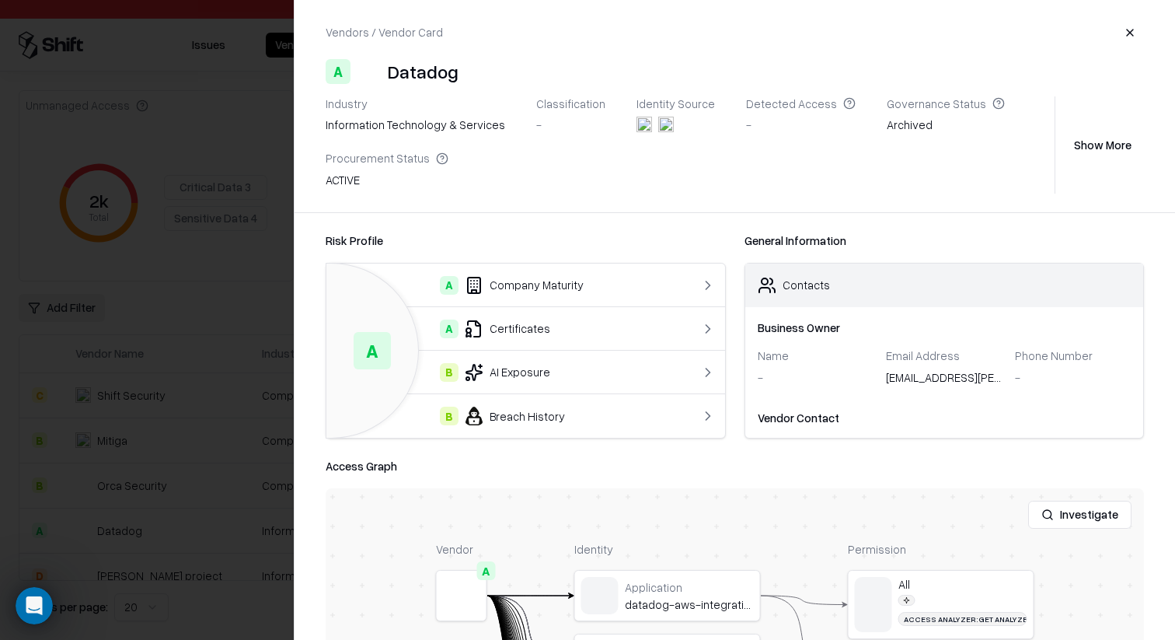
click at [270, 484] on div at bounding box center [587, 320] width 1175 height 640
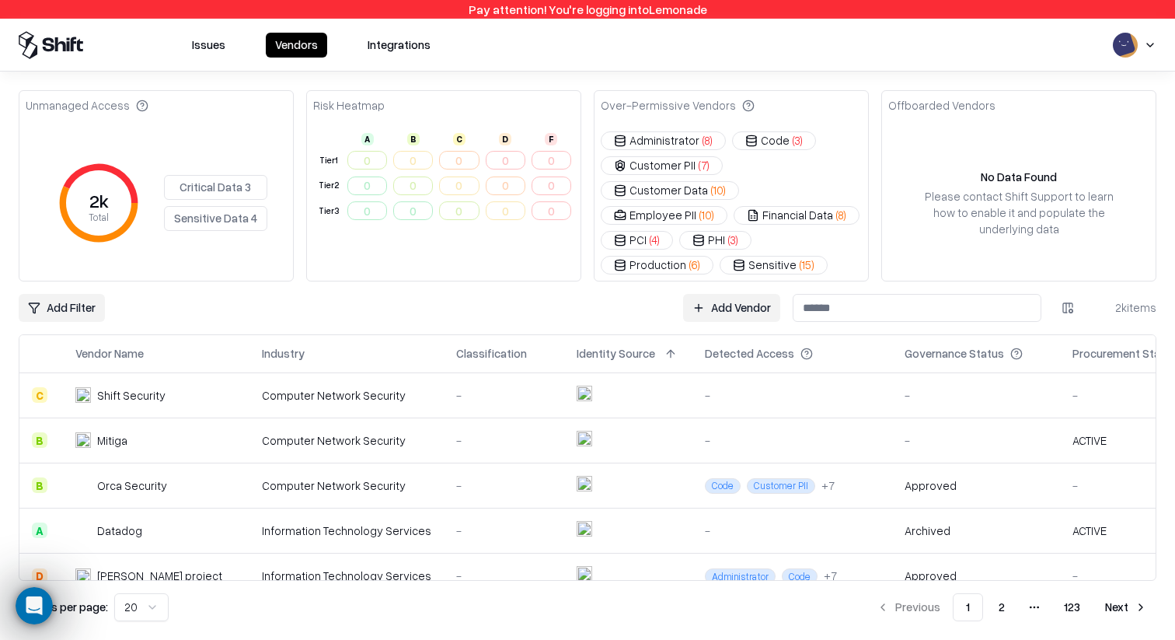
click at [268, 463] on td "Computer Network Security" at bounding box center [347, 485] width 194 height 45
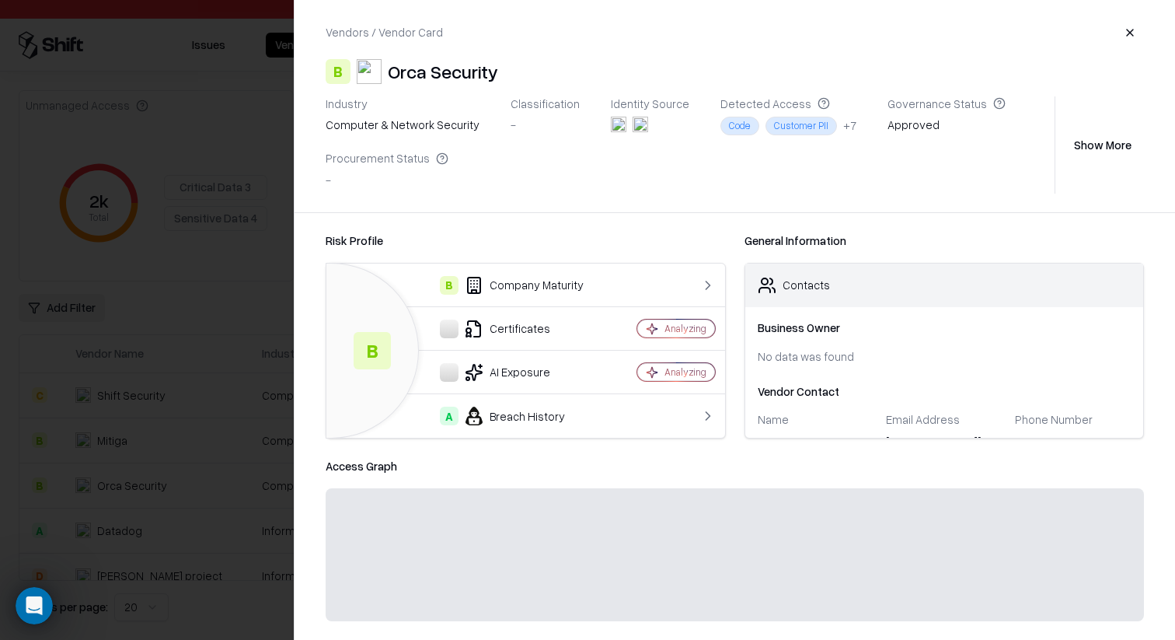
click at [211, 426] on div at bounding box center [587, 320] width 1175 height 640
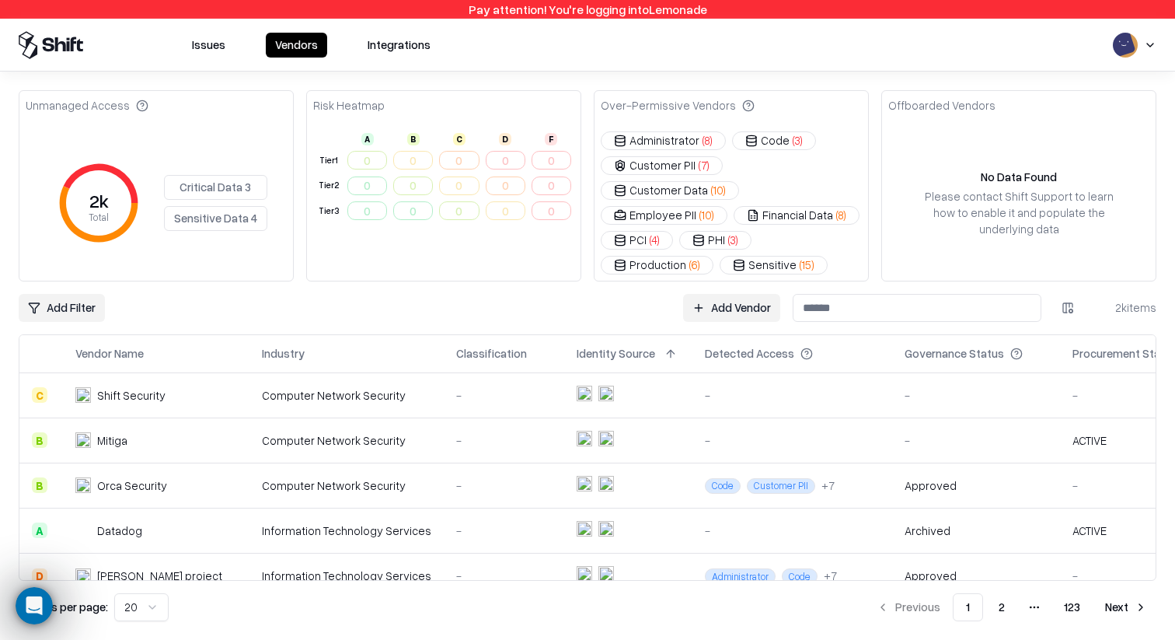
click at [223, 432] on div "Mitiga" at bounding box center [156, 440] width 162 height 16
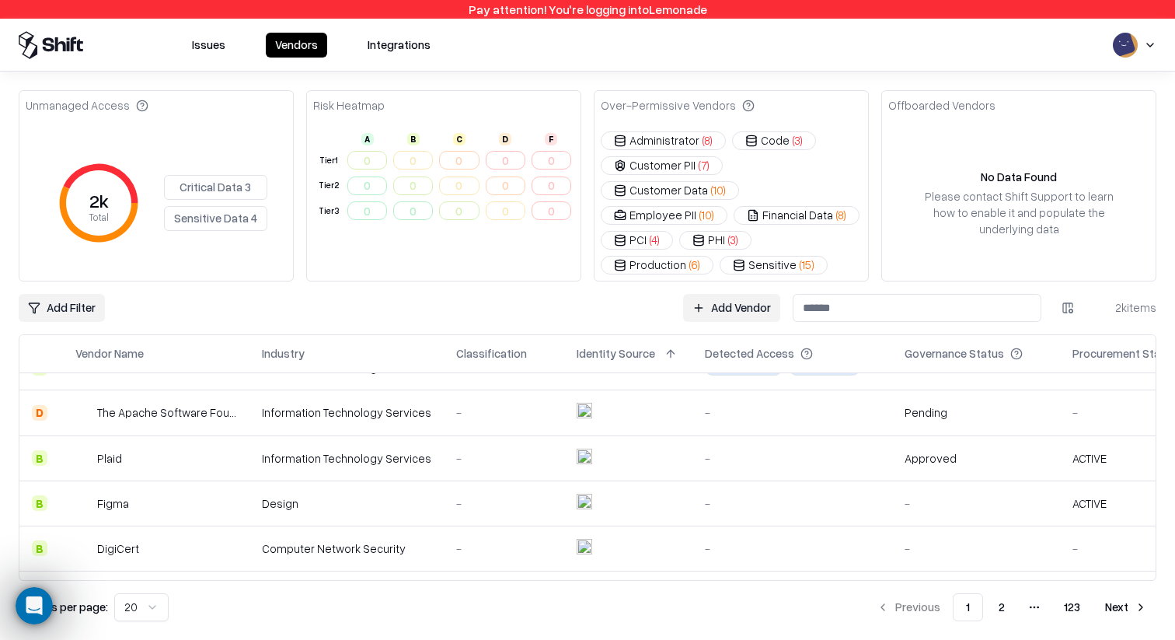
scroll to position [671, 0]
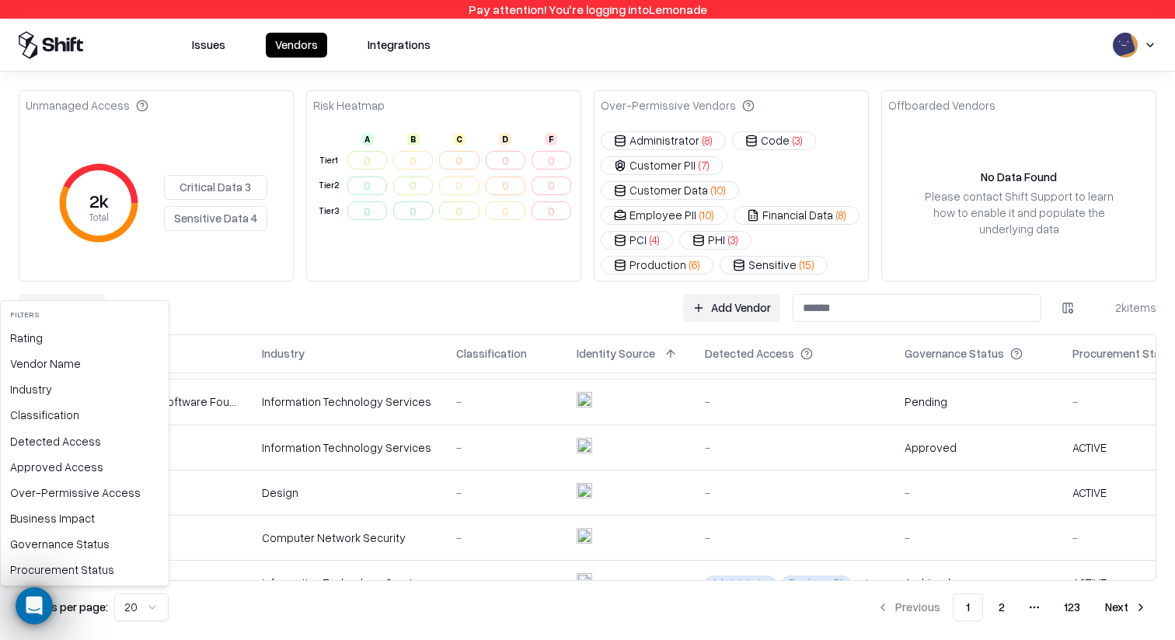
click at [79, 281] on html "Pay attention! You're logging into Lemonade Issues Vendors Integrations Unmanag…" at bounding box center [587, 320] width 1175 height 640
click at [96, 555] on div "Governance Status" at bounding box center [85, 544] width 162 height 26
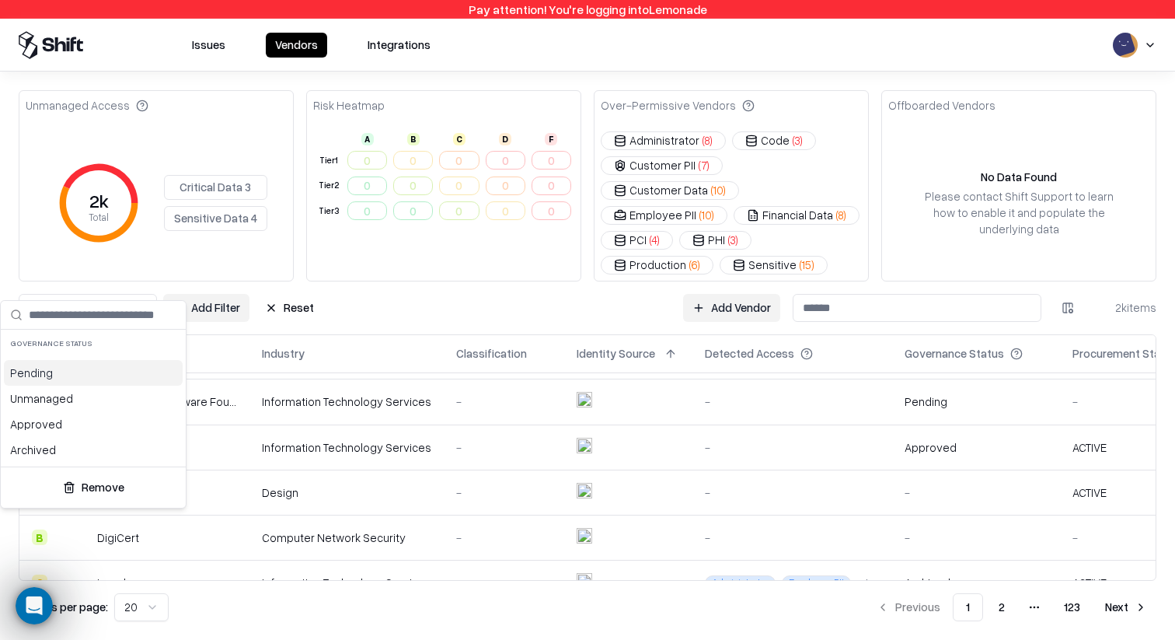
scroll to position [0, 0]
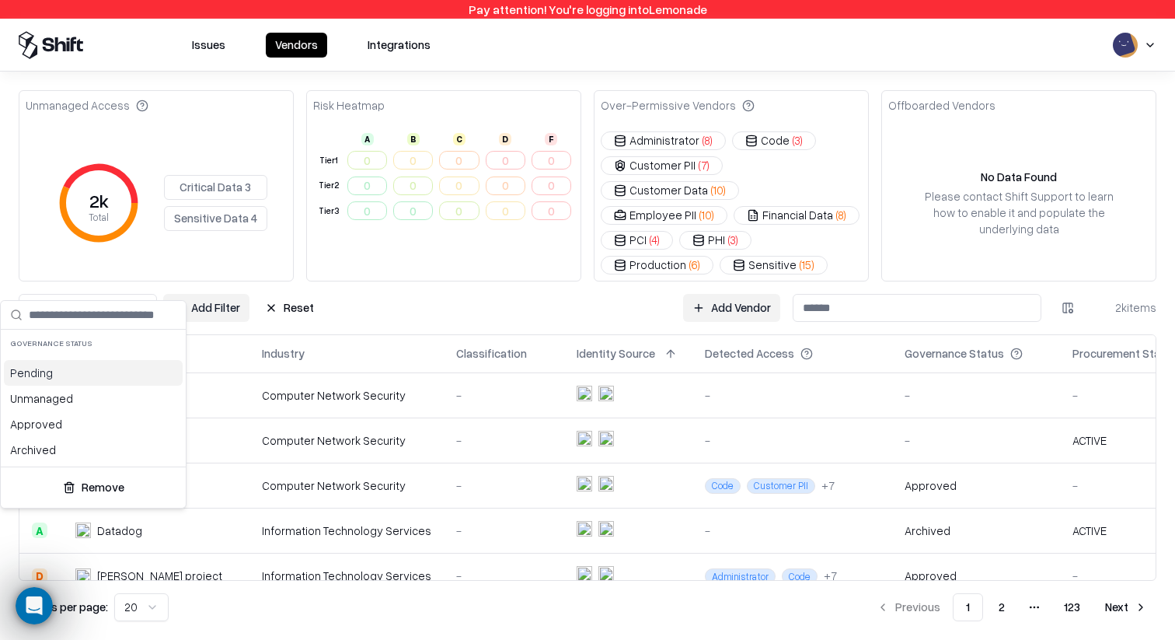
click at [91, 375] on div "Pending" at bounding box center [93, 373] width 179 height 26
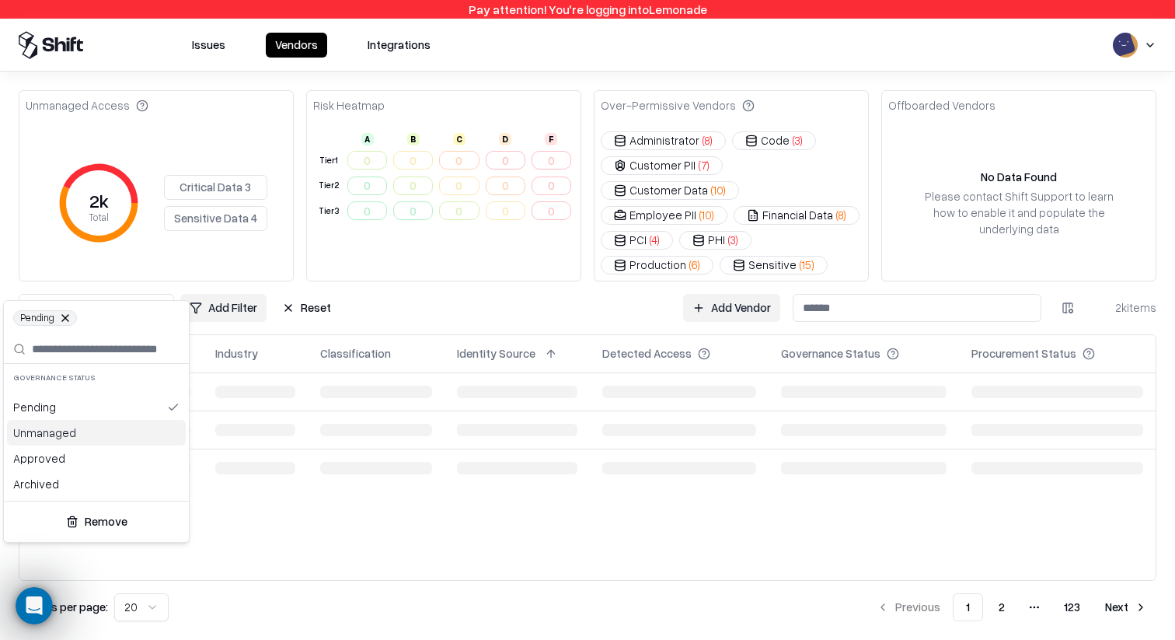
click at [73, 427] on div "Unmanaged" at bounding box center [96, 433] width 179 height 26
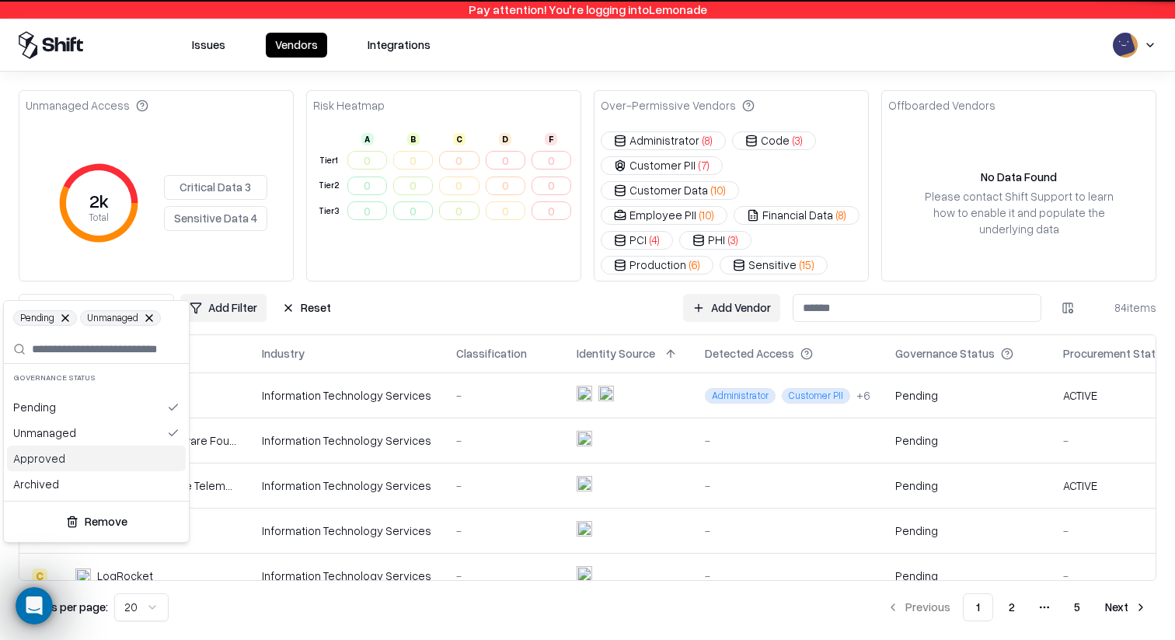
click at [58, 459] on div "Approved" at bounding box center [96, 458] width 179 height 26
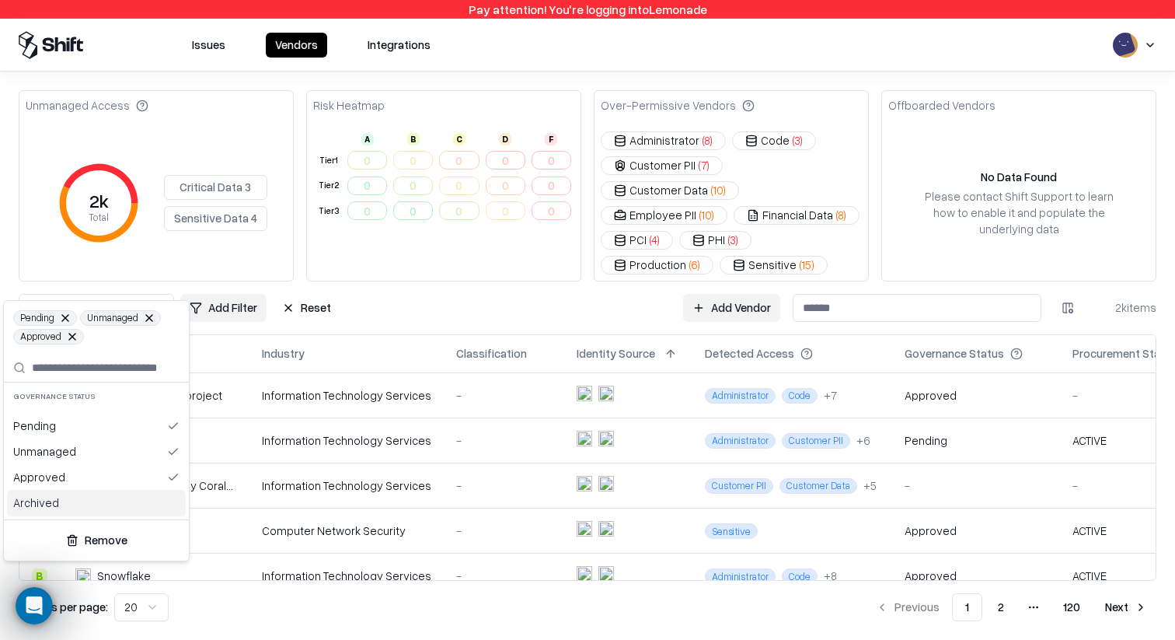
click at [56, 498] on div "Archived" at bounding box center [96, 503] width 179 height 26
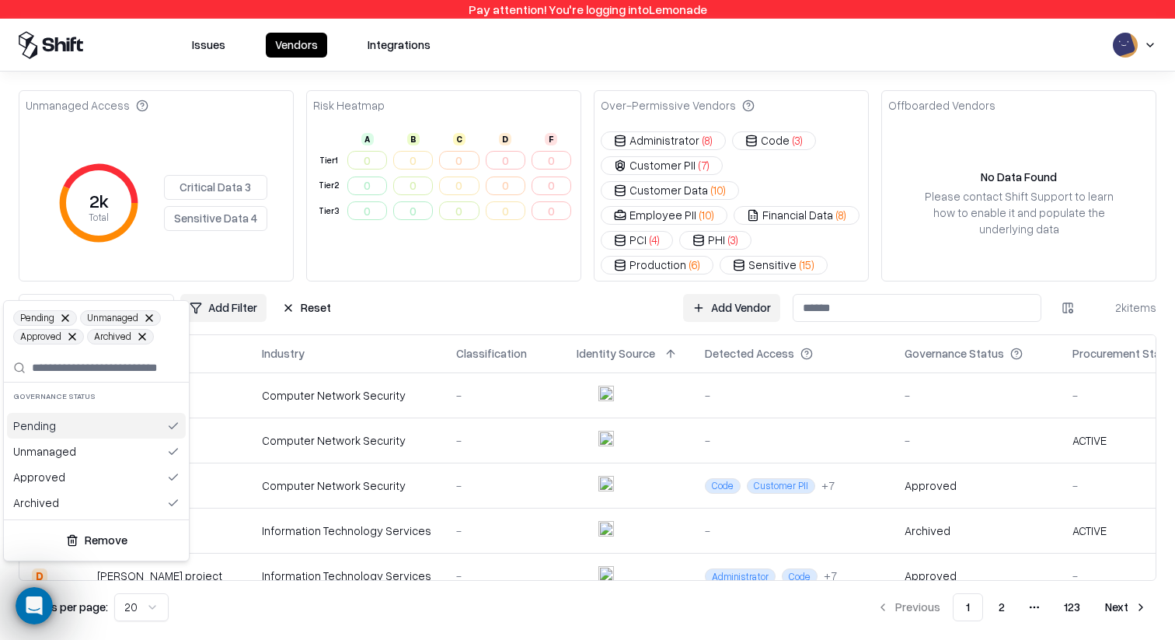
click at [434, 312] on html "Pay attention! You're logging into Lemonade Issues Vendors Integrations Unmanag…" at bounding box center [587, 320] width 1175 height 640
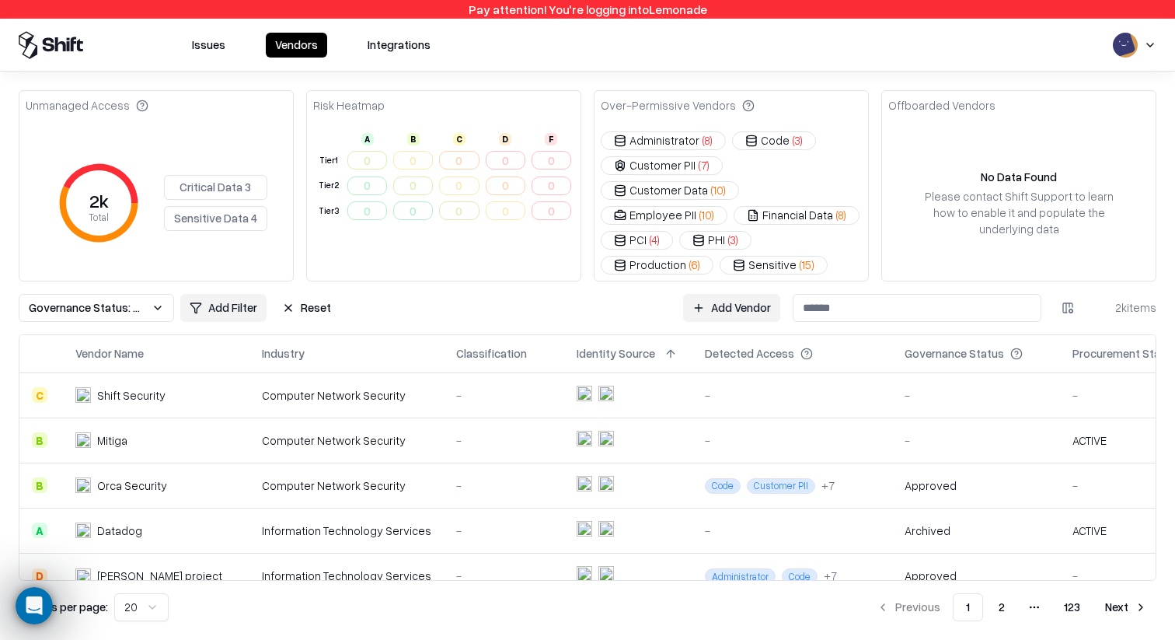
click at [166, 294] on button "Governance Status: Pending, Unmanaged, Approved, Archived" at bounding box center [96, 308] width 155 height 28
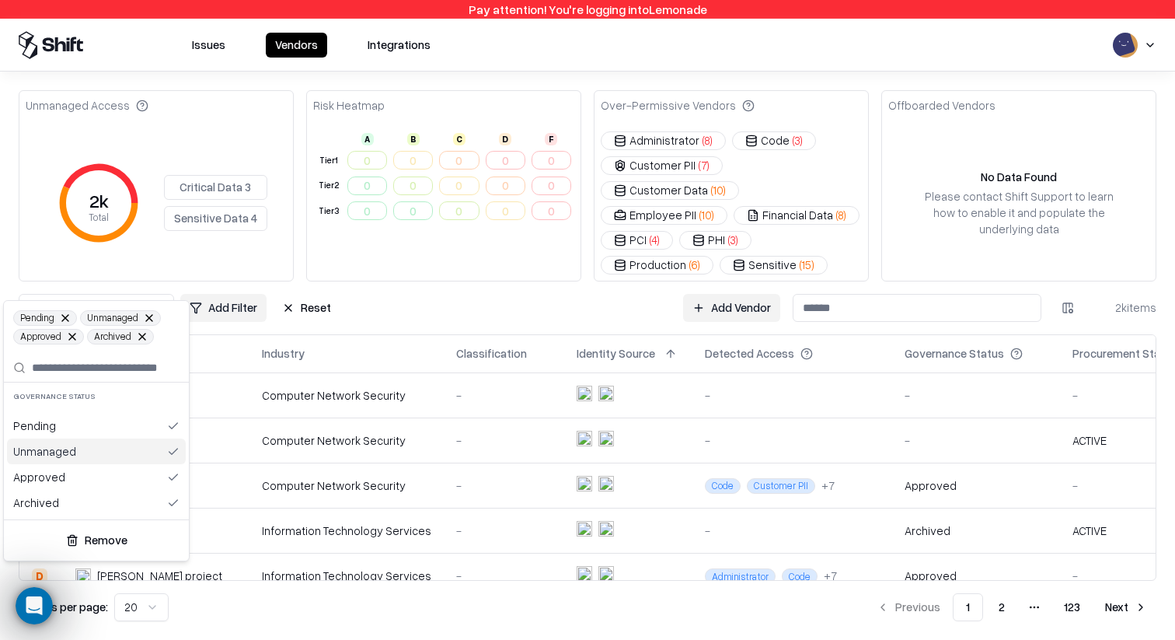
click at [117, 438] on div "Unmanaged" at bounding box center [96, 451] width 179 height 26
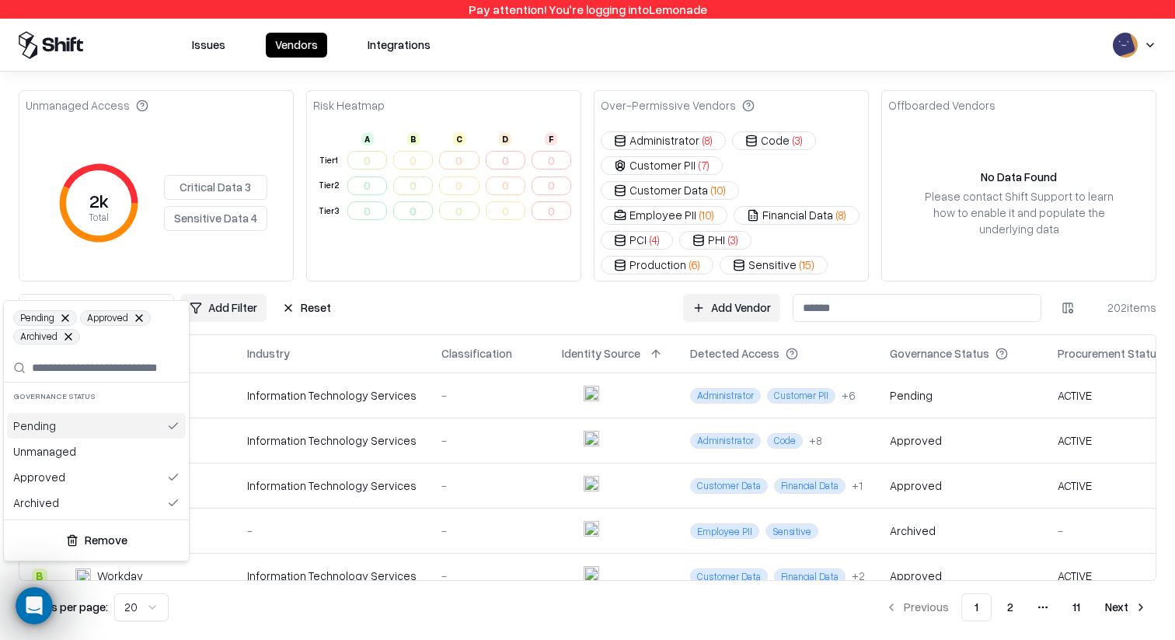
click at [368, 271] on html "Pay attention! You're logging into Lemonade Issues Vendors Integrations Unmanag…" at bounding box center [587, 320] width 1175 height 640
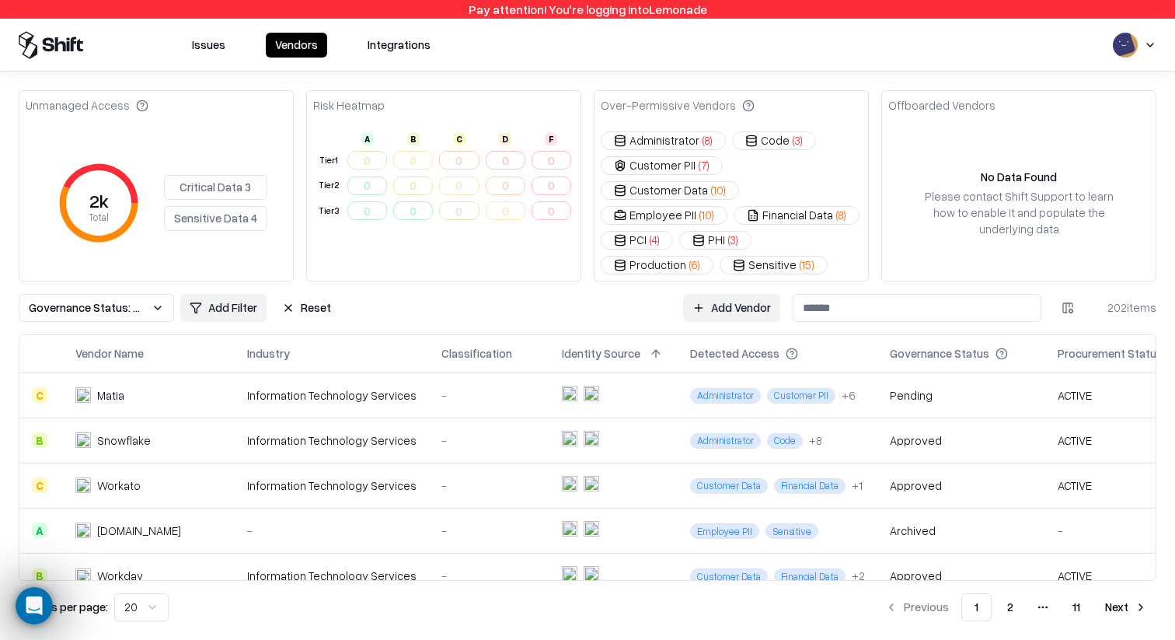
drag, startPoint x: 289, startPoint y: 285, endPoint x: 211, endPoint y: 291, distance: 77.9
click at [211, 294] on div "Governance Status: Pending, Approved, Archived Add Filter Reset" at bounding box center [180, 308] width 322 height 28
click at [211, 291] on html "Pay attention! You're logging into Lemonade Issues Vendors Integrations Unmanag…" at bounding box center [587, 320] width 1175 height 640
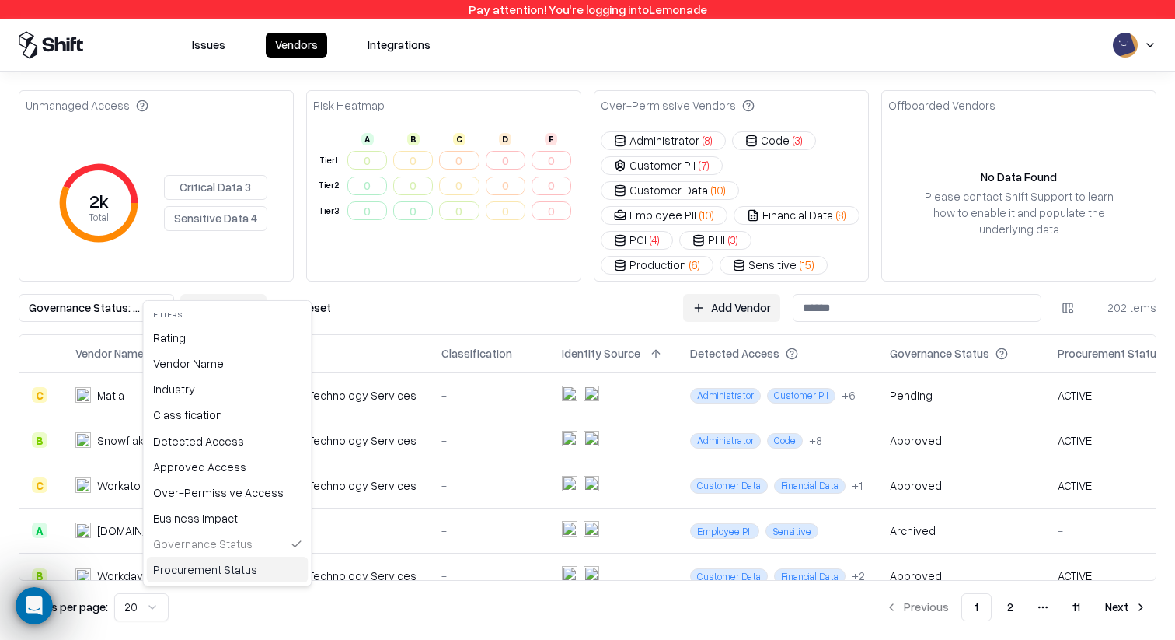
click at [232, 578] on div "Procurement Status" at bounding box center [228, 570] width 162 height 26
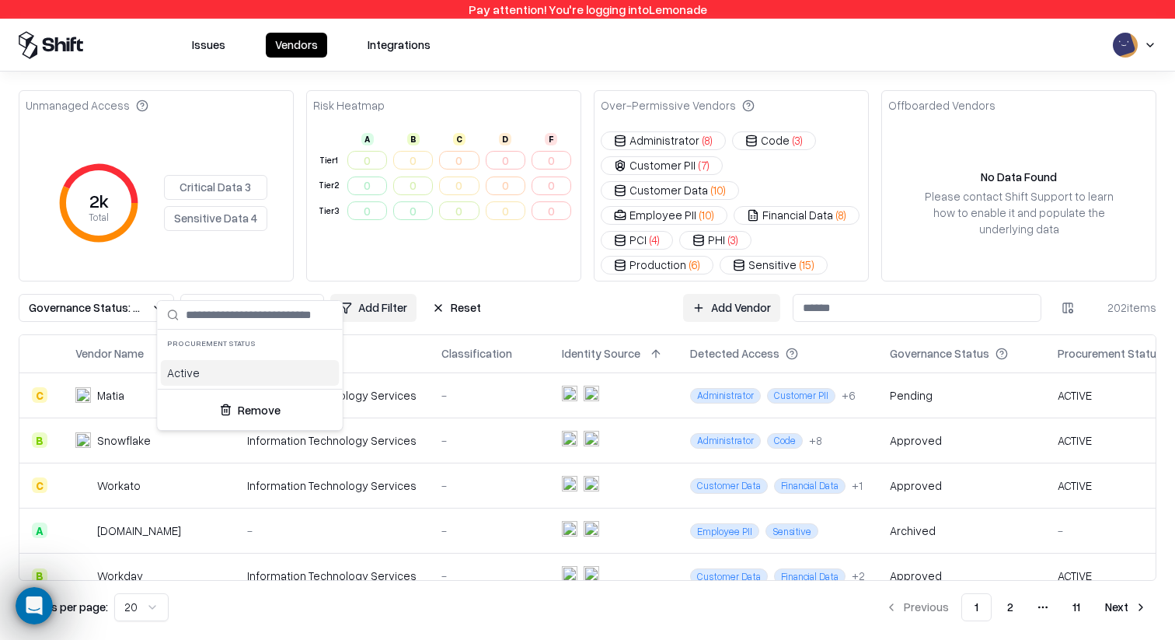
click at [243, 371] on div "Active" at bounding box center [250, 373] width 179 height 26
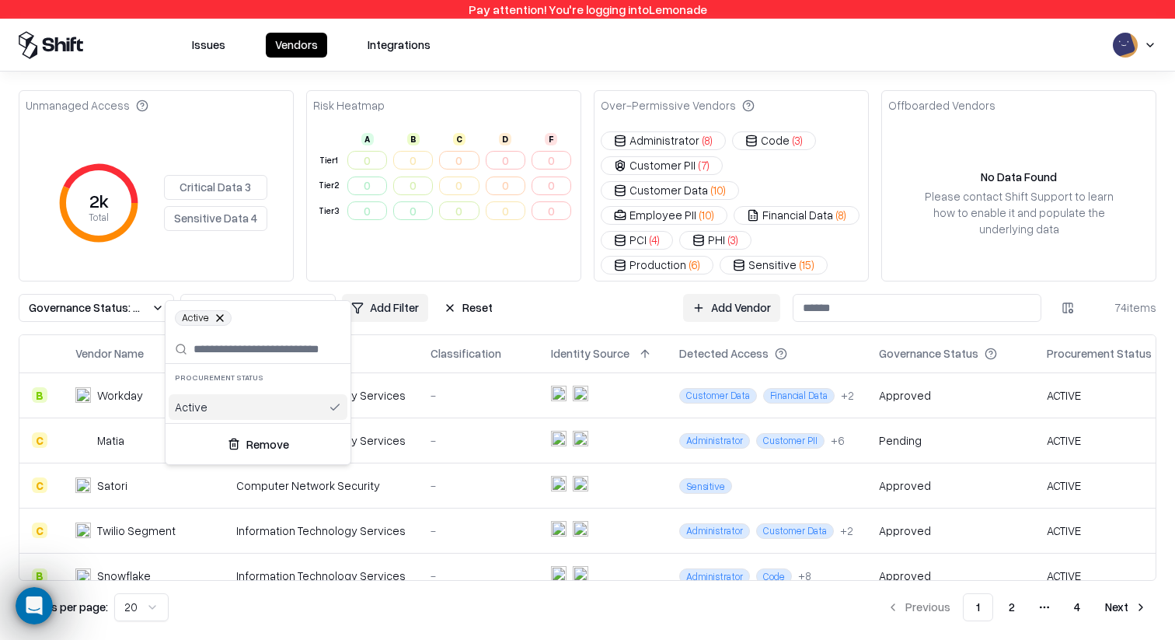
click at [307, 452] on button "Remove" at bounding box center [258, 444] width 173 height 28
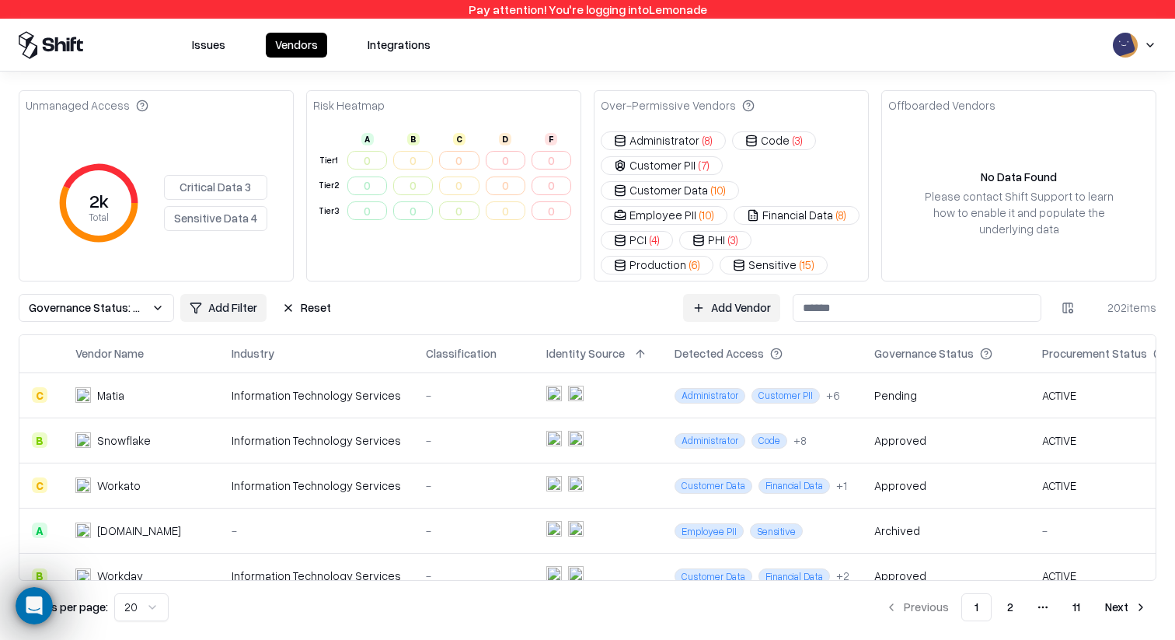
click at [159, 294] on button "Governance Status: Pending, Approved, Archived" at bounding box center [96, 308] width 155 height 28
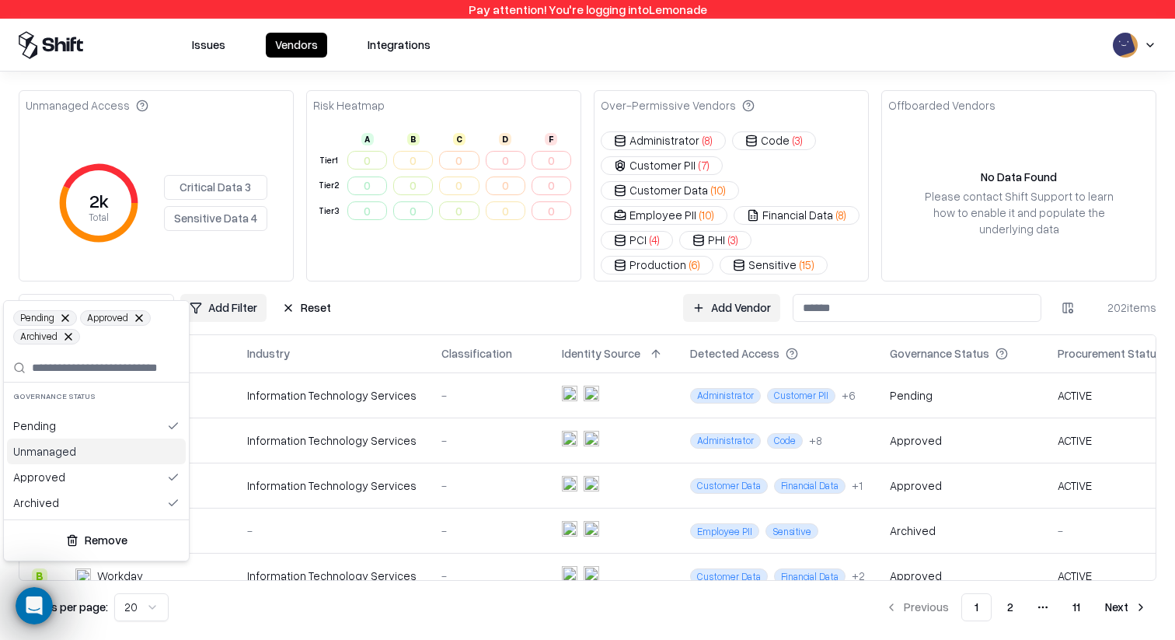
click at [138, 445] on div "Unmanaged" at bounding box center [96, 451] width 179 height 26
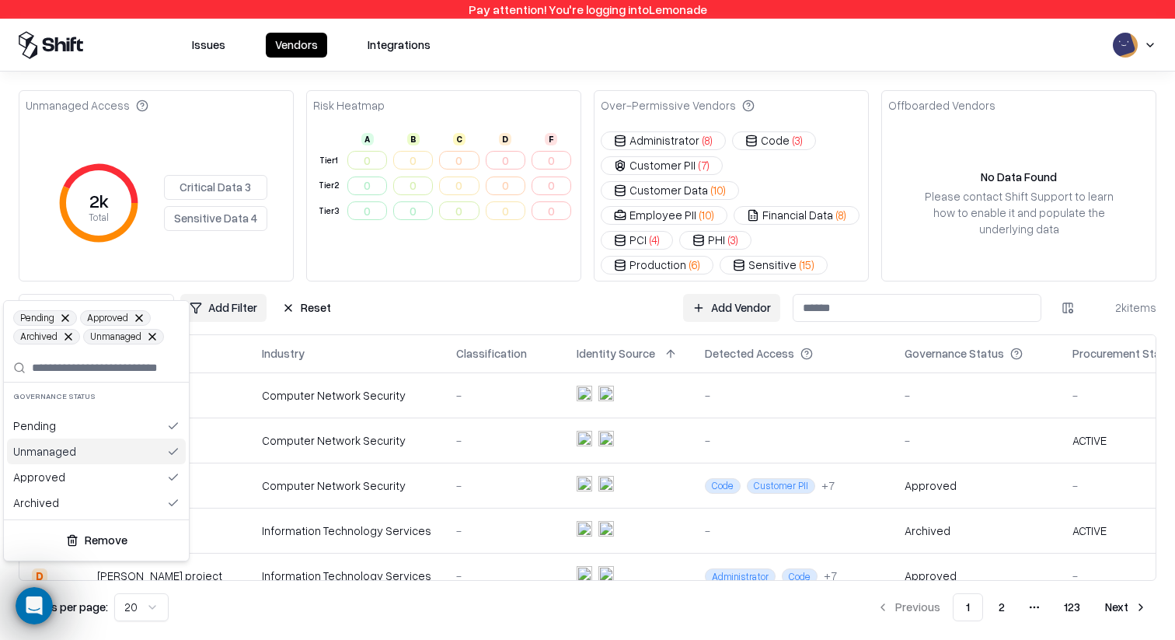
click at [134, 450] on div "Unmanaged" at bounding box center [96, 451] width 179 height 26
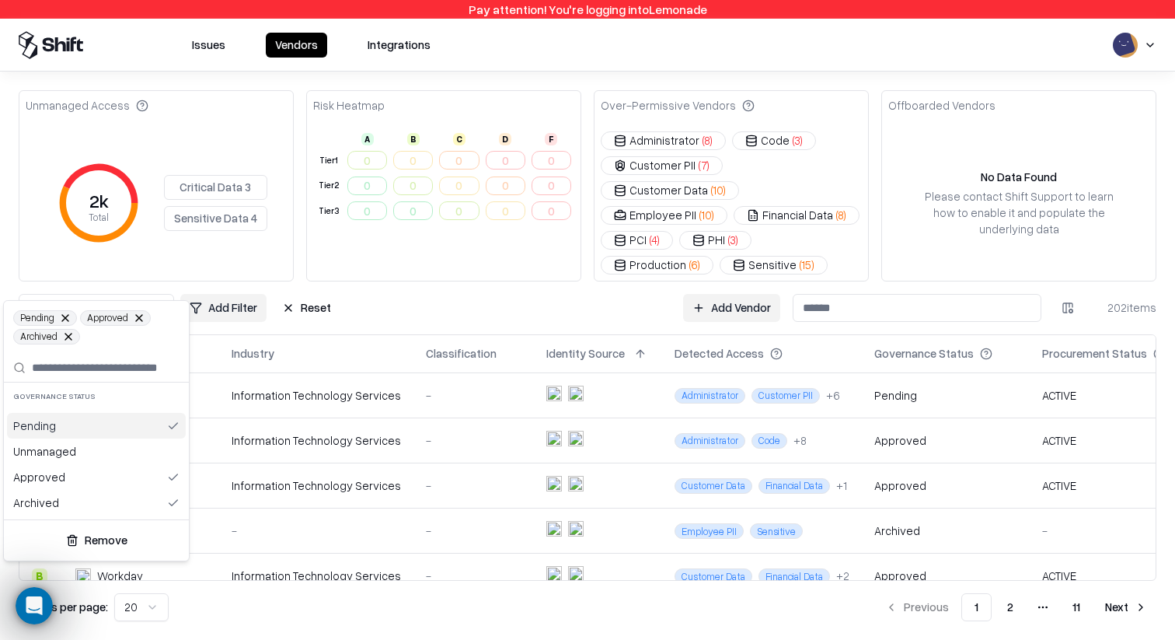
click at [359, 266] on html "Pay attention! You're logging into Lemonade Issues Vendors Integrations Unmanag…" at bounding box center [587, 320] width 1175 height 640
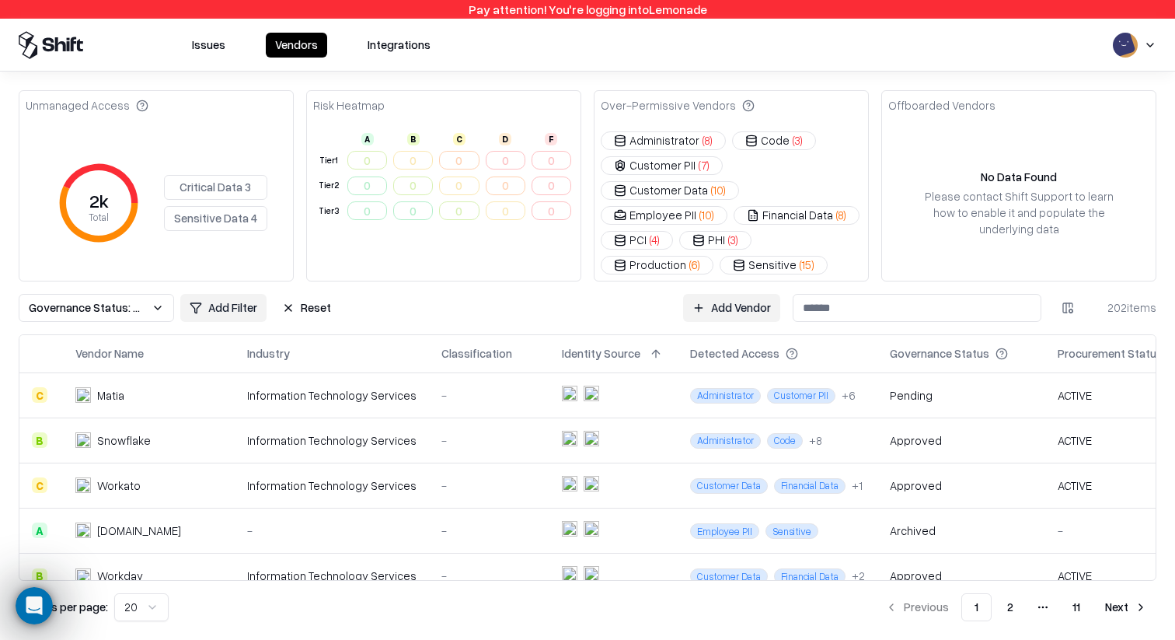
click at [144, 294] on button "Governance Status: Pending, Approved, Archived" at bounding box center [96, 308] width 155 height 28
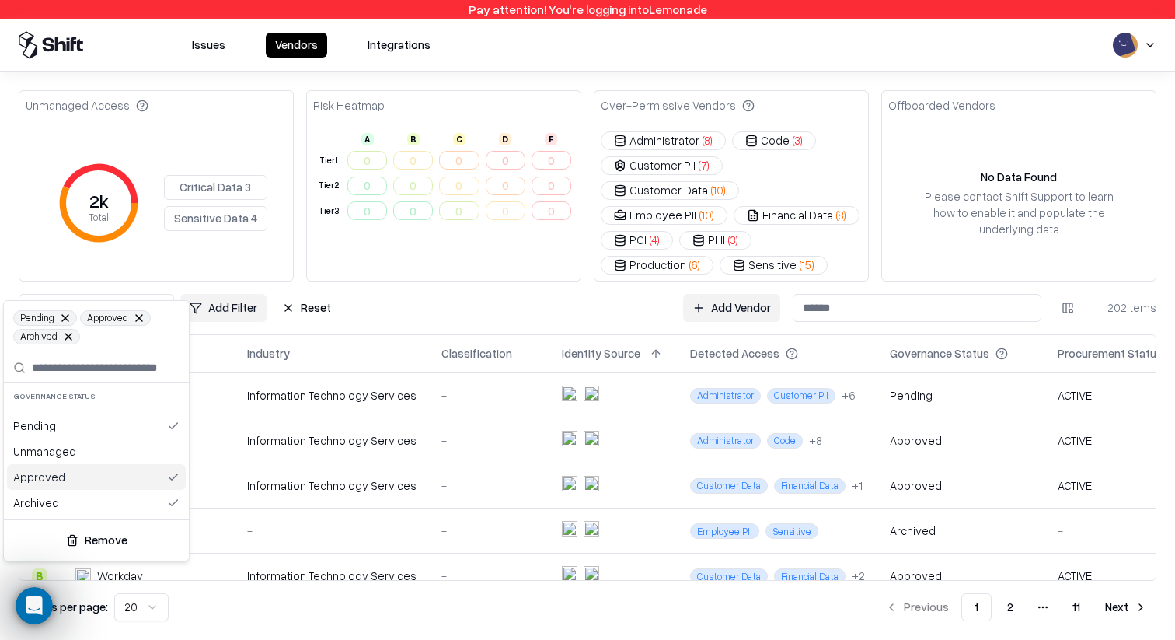
click at [94, 544] on button "Remove" at bounding box center [96, 540] width 173 height 28
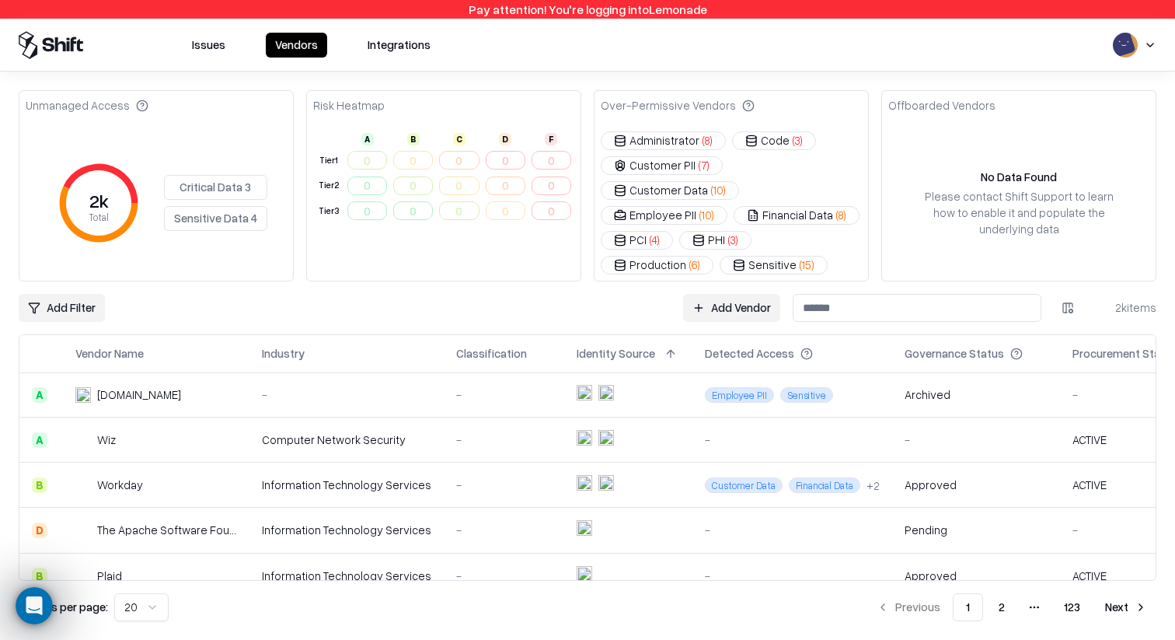
scroll to position [550, 0]
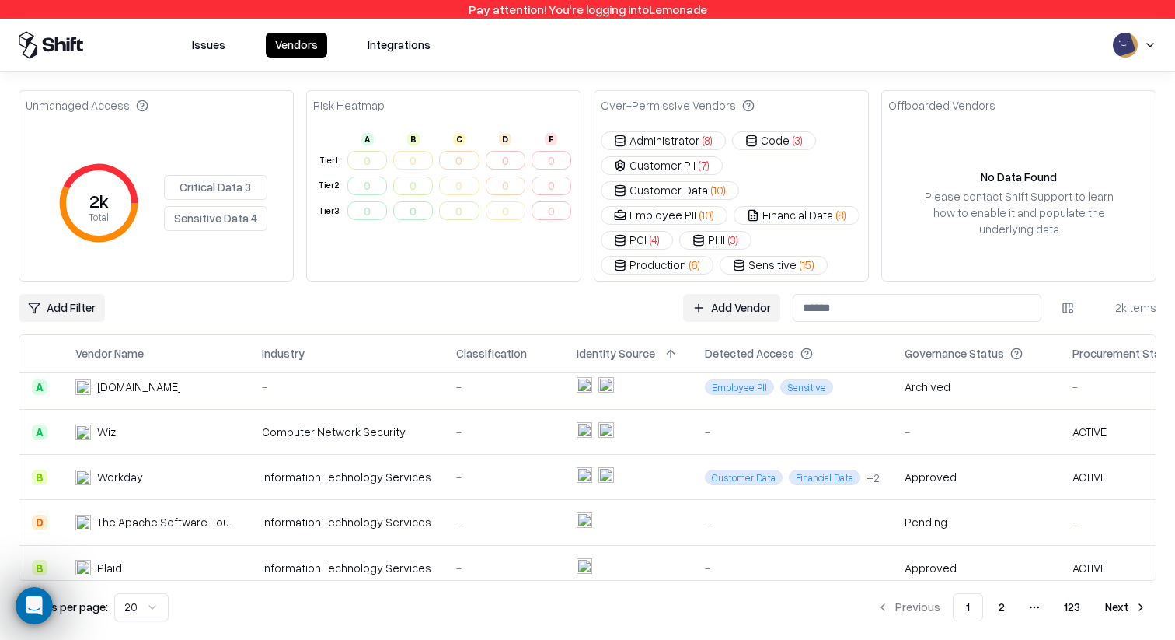
click at [354, 461] on td "Information Technology Services" at bounding box center [347, 477] width 194 height 45
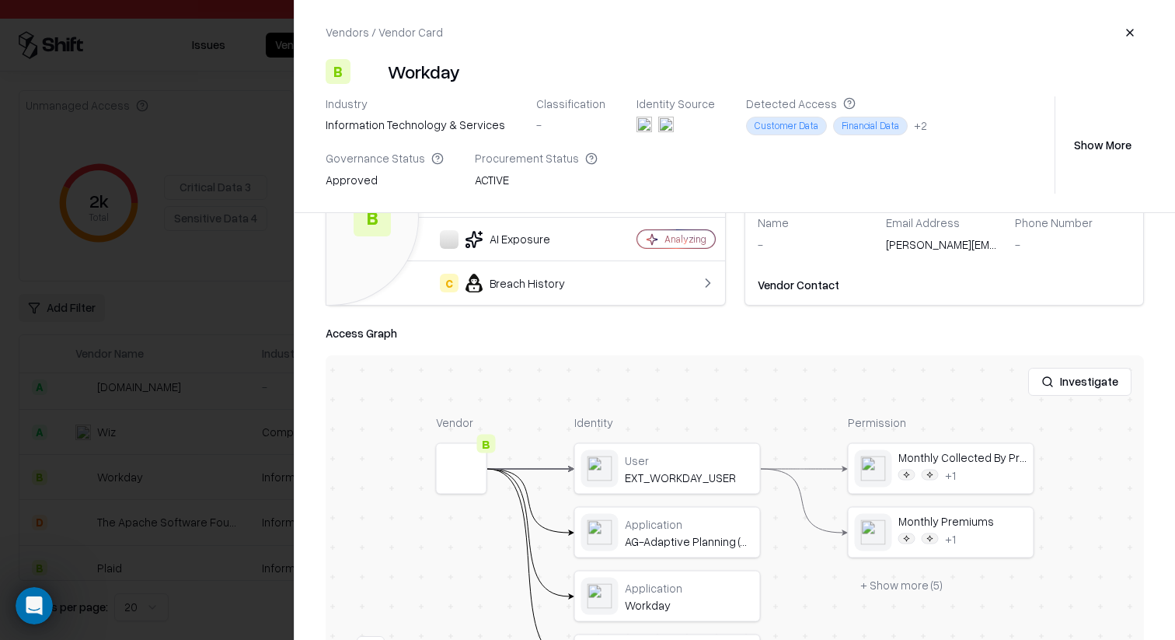
scroll to position [256, 0]
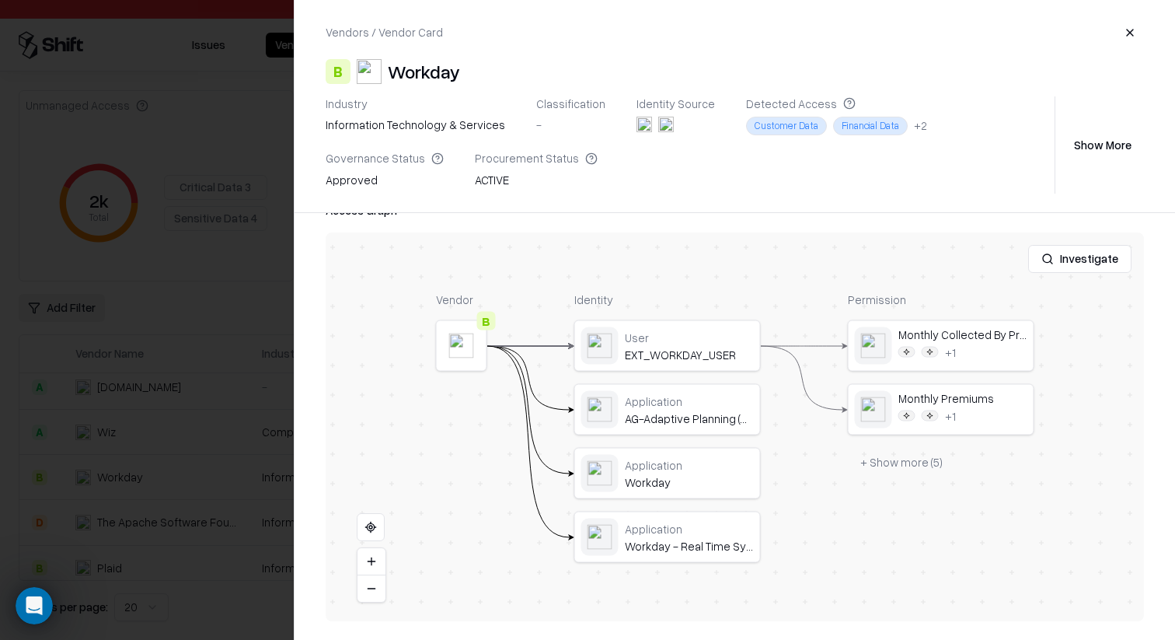
click at [183, 385] on div at bounding box center [587, 320] width 1175 height 640
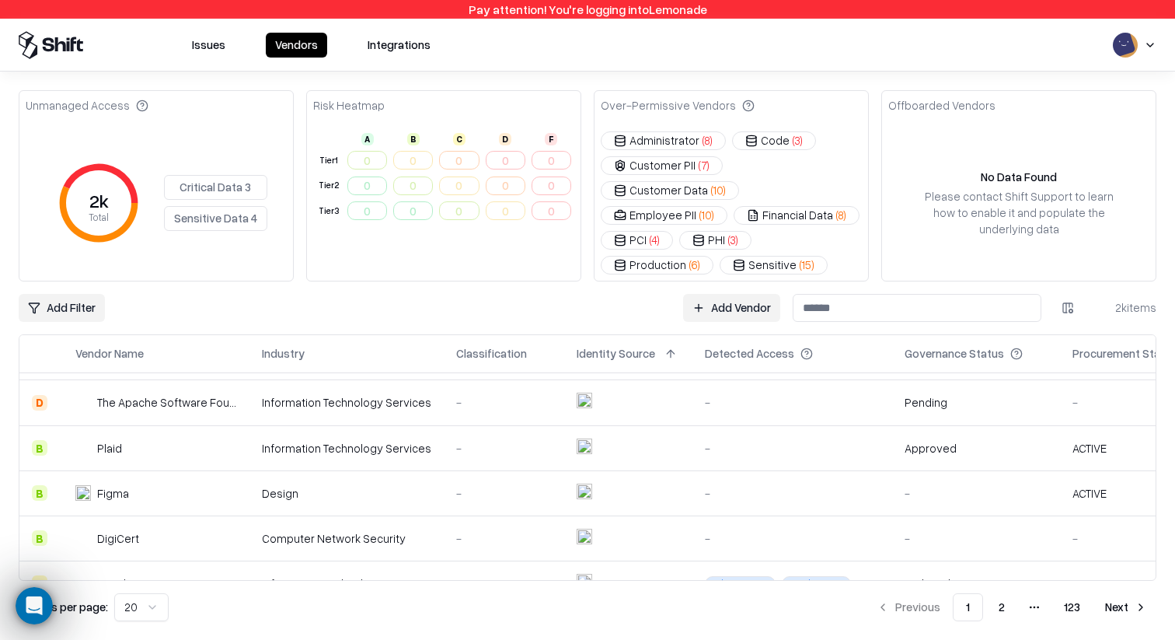
scroll to position [671, 0]
click at [278, 439] on div "Information Technology Services" at bounding box center [346, 447] width 169 height 16
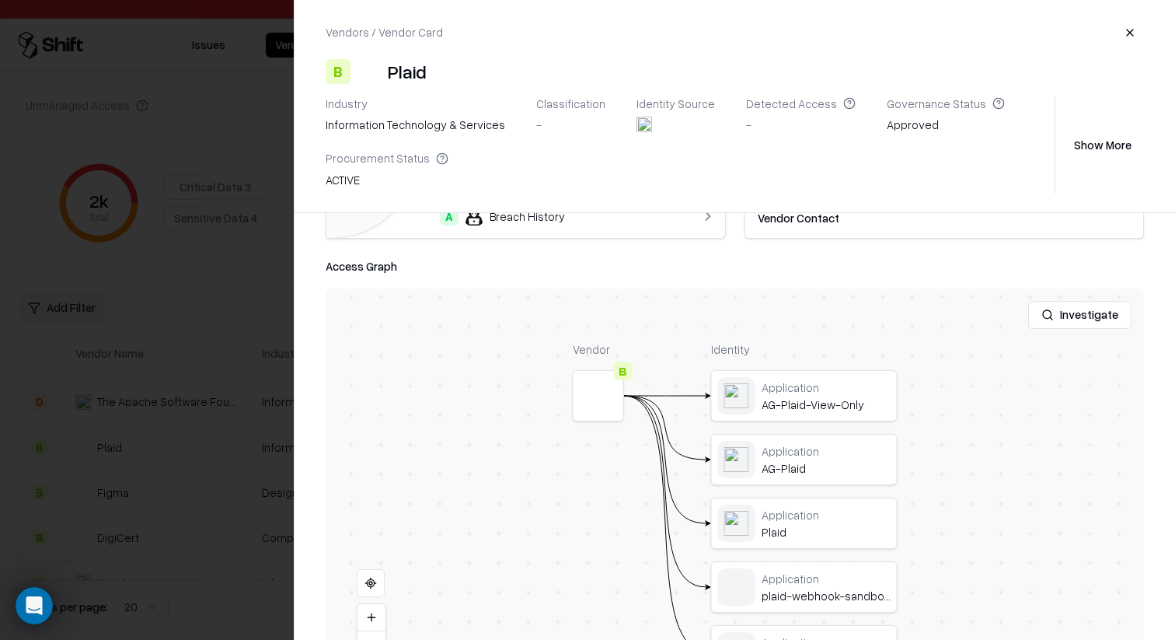
scroll to position [256, 0]
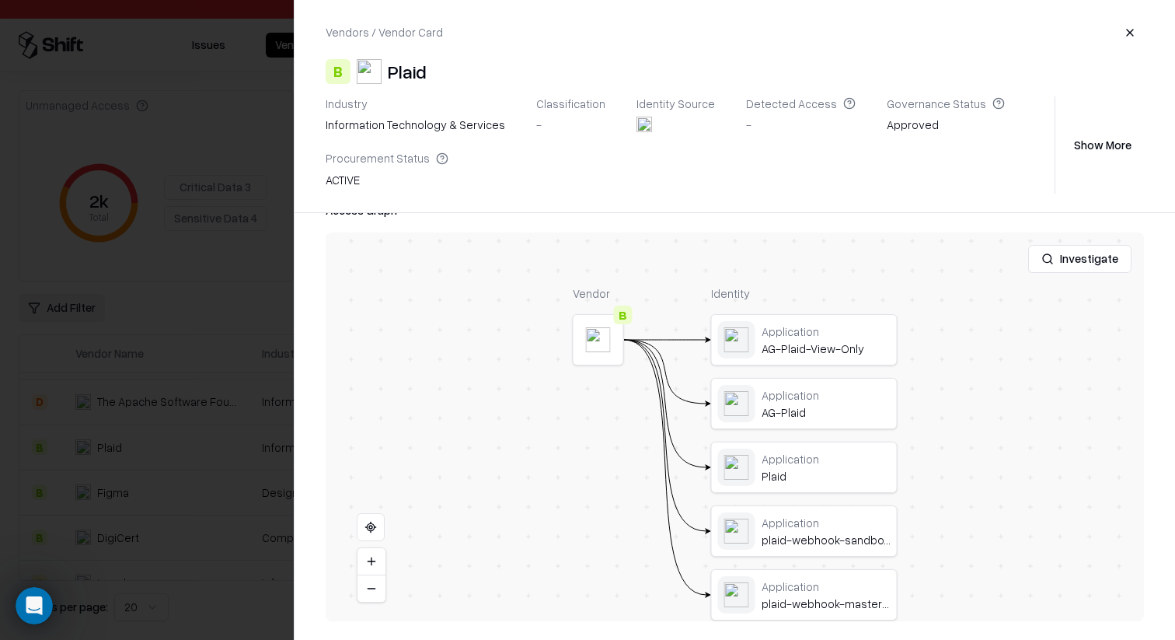
click at [0, 0] on button at bounding box center [0, 0] width 0 height 0
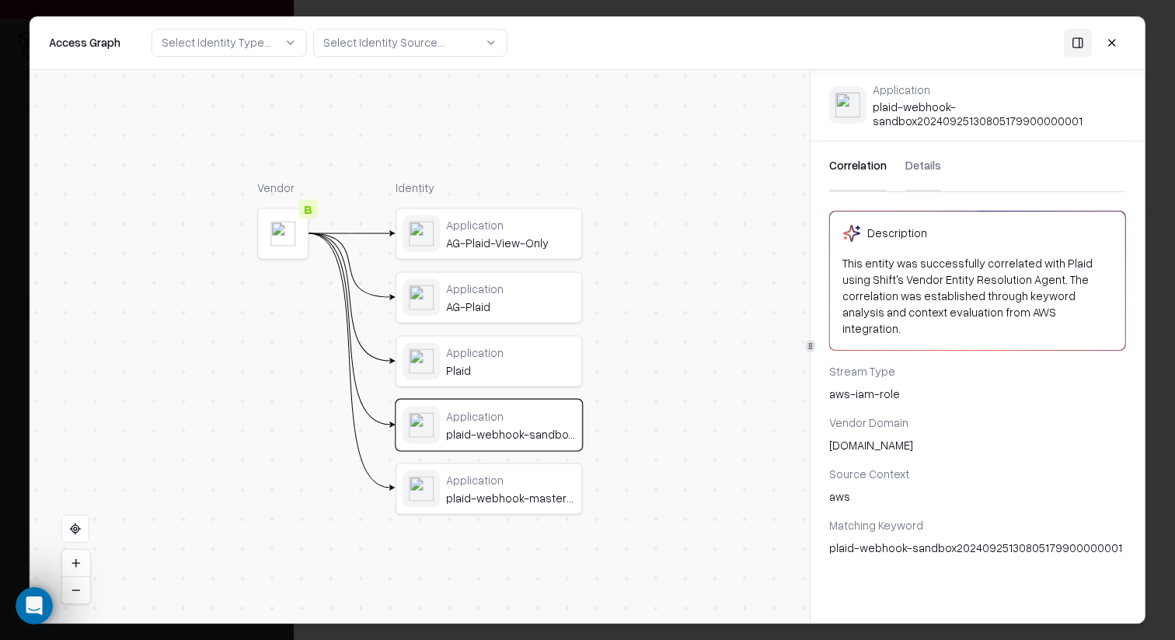
click at [906, 165] on button "Details" at bounding box center [924, 166] width 36 height 50
click at [871, 173] on button "Correlation" at bounding box center [858, 166] width 58 height 50
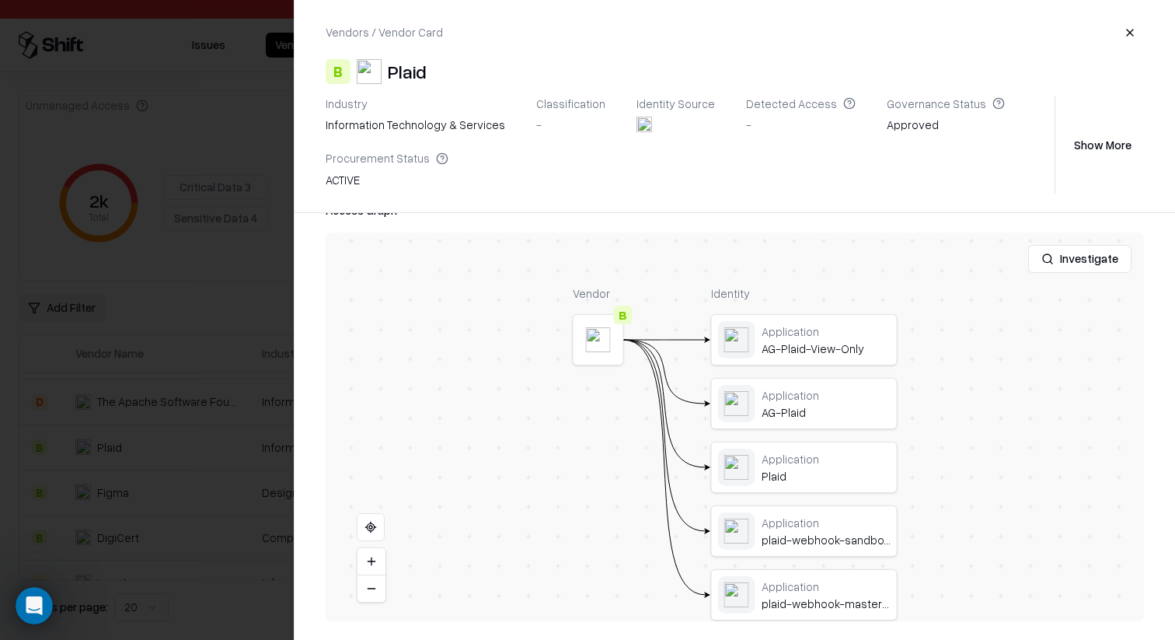
click at [1126, 149] on button "Show More" at bounding box center [1103, 145] width 82 height 28
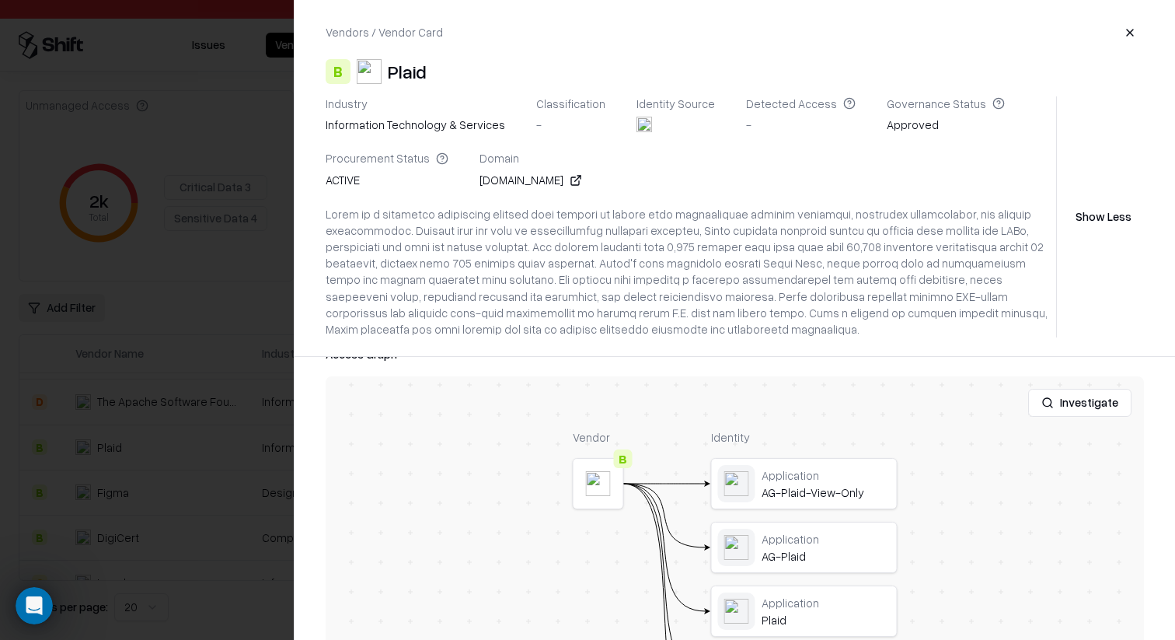
click at [495, 179] on div "[DOMAIN_NAME]" at bounding box center [531, 180] width 103 height 16
copy div "[DOMAIN_NAME]"
click at [222, 280] on div at bounding box center [587, 320] width 1175 height 640
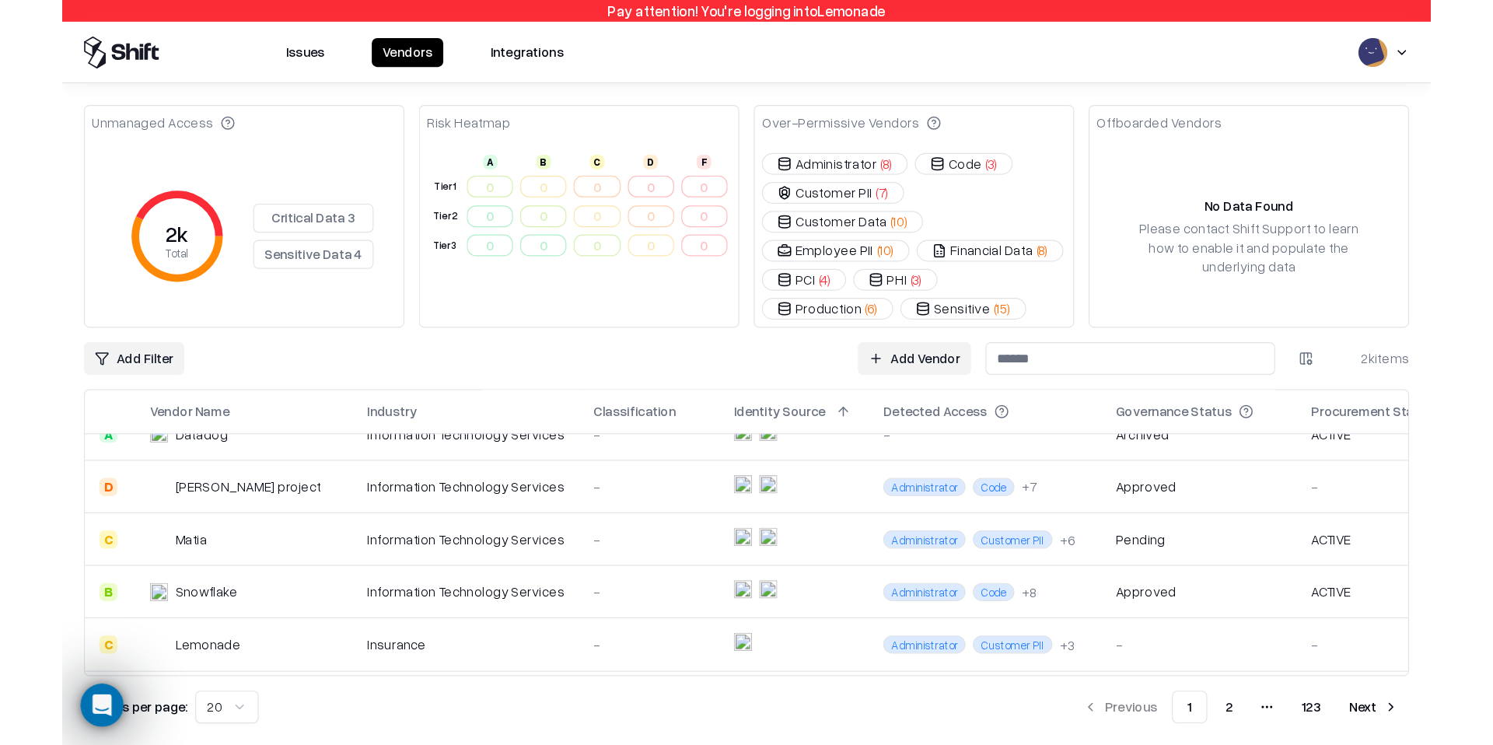
scroll to position [0, 0]
